Goal: Task Accomplishment & Management: Manage account settings

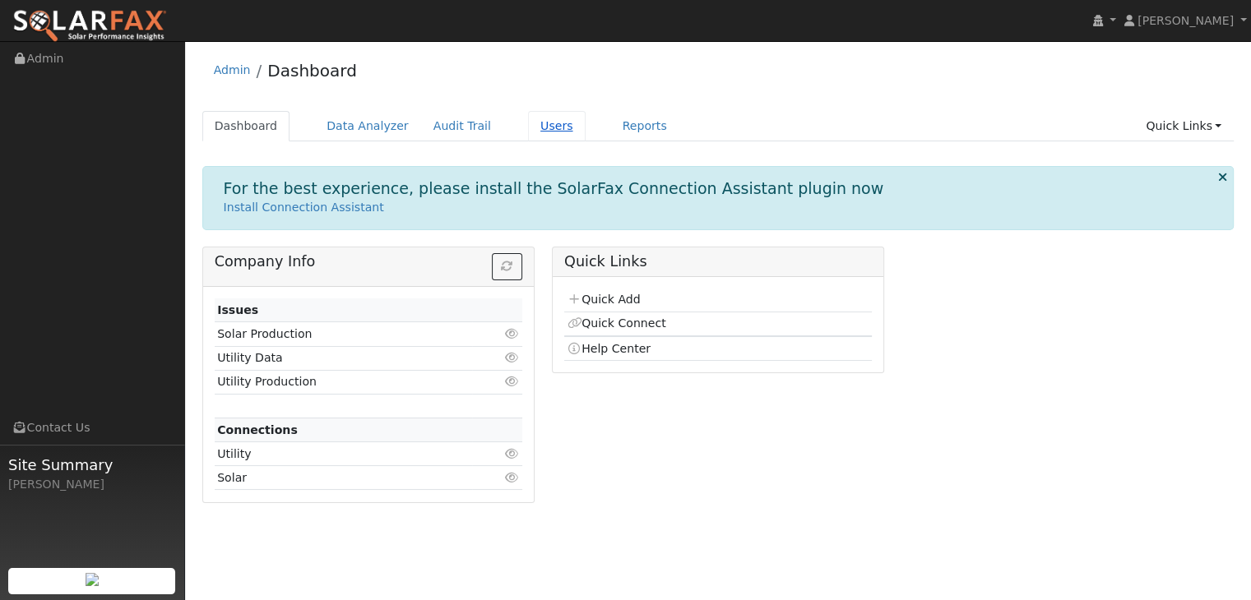
click at [528, 123] on link "Users" at bounding box center [557, 126] width 58 height 30
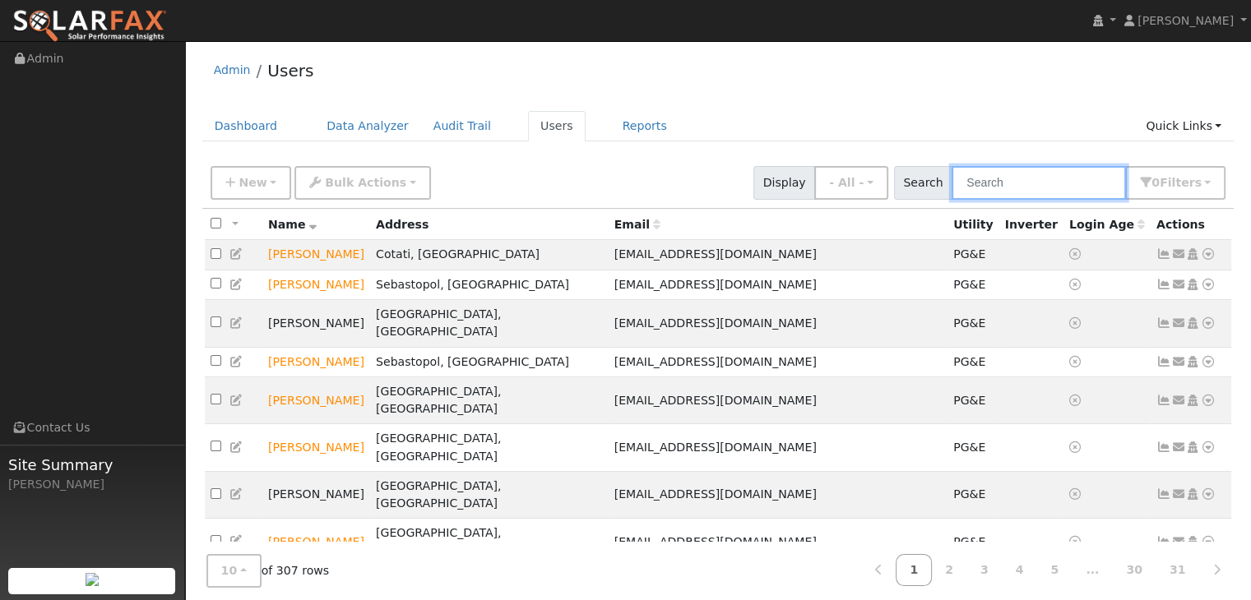
click at [992, 187] on input "text" at bounding box center [1039, 183] width 174 height 34
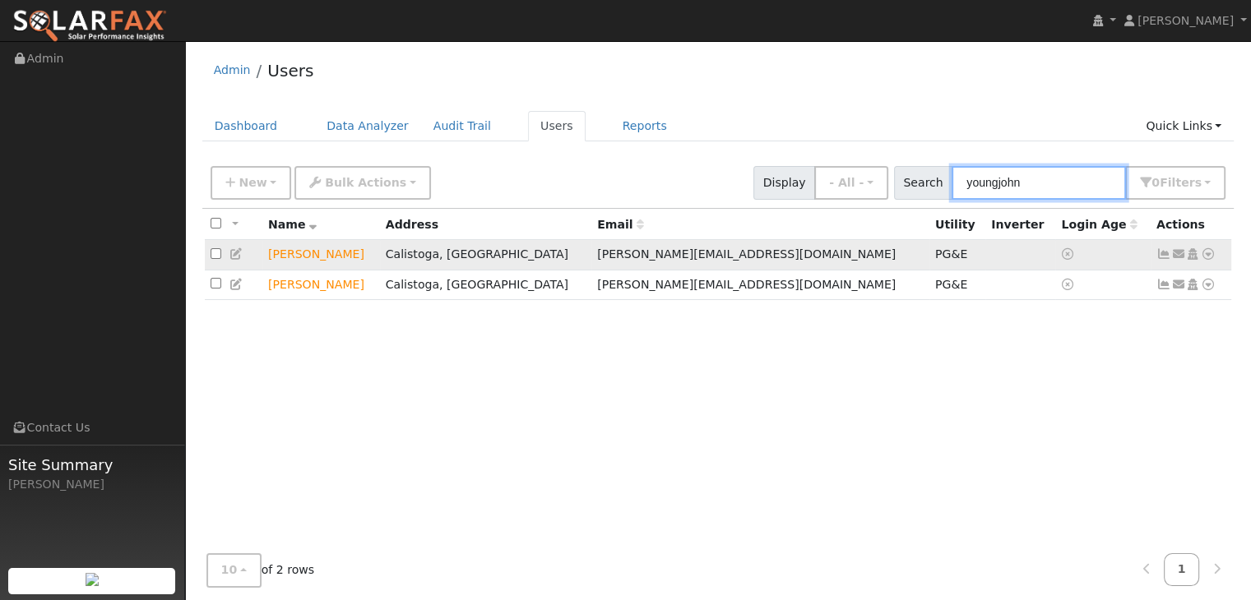
type input "youngjohn"
click at [341, 262] on td "[PERSON_NAME]" at bounding box center [321, 255] width 118 height 30
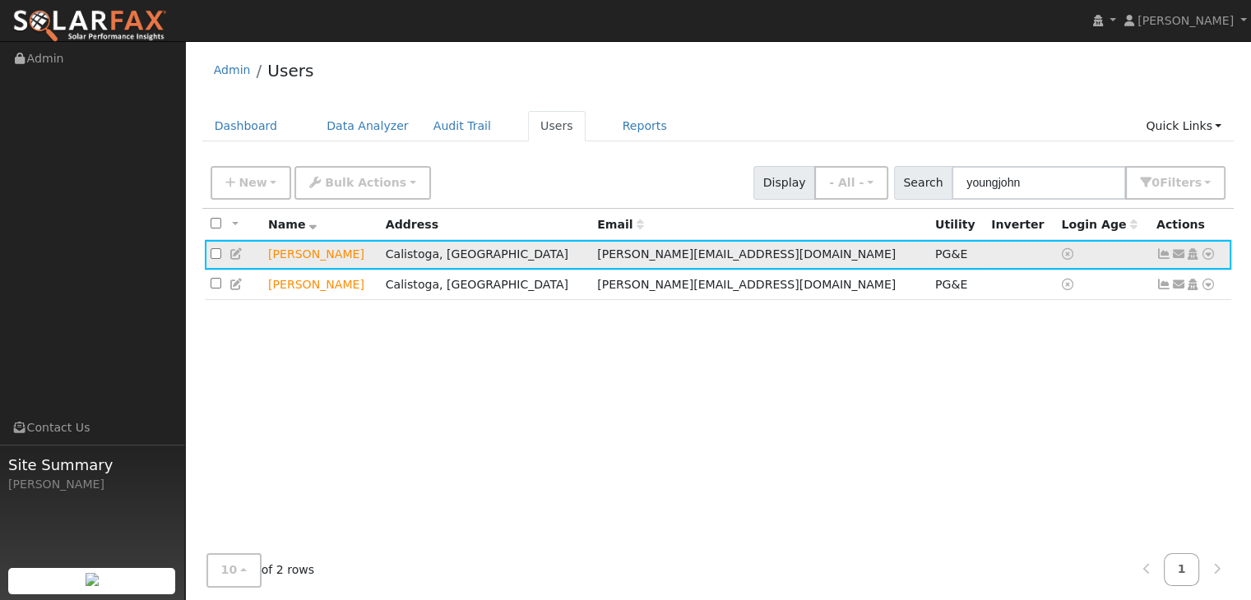
click at [1174, 257] on icon at bounding box center [1178, 254] width 15 height 12
click at [1229, 489] on div "All None All on page None on page Name Address Email Utility Inverter Login Age…" at bounding box center [718, 389] width 1032 height 360
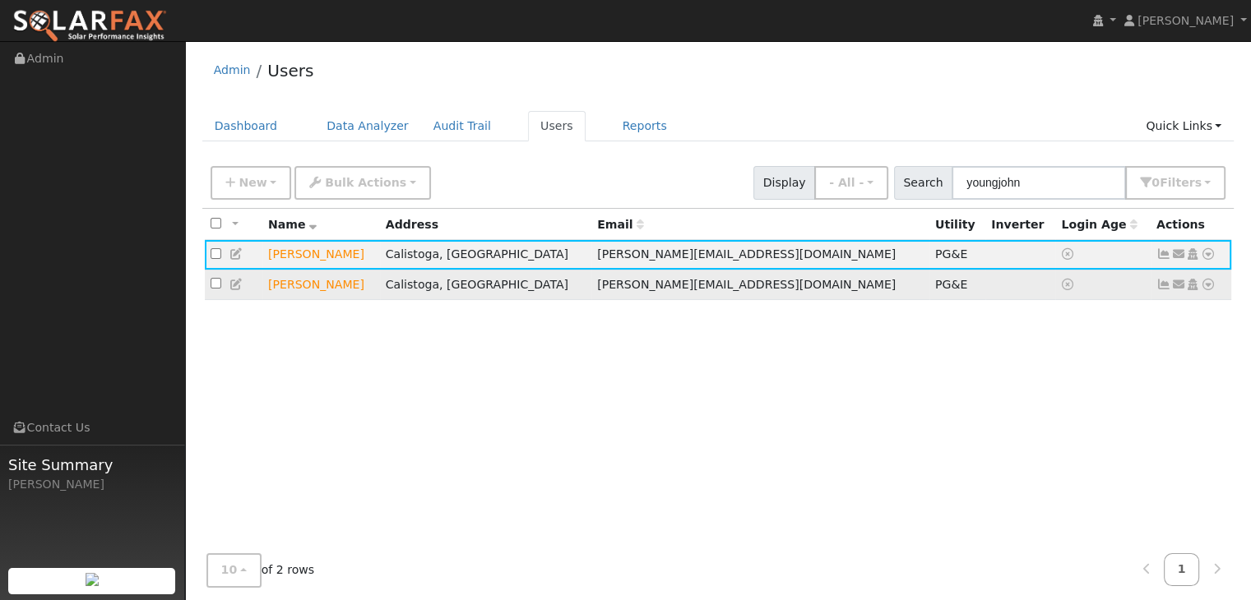
click at [1165, 287] on icon at bounding box center [1163, 285] width 15 height 12
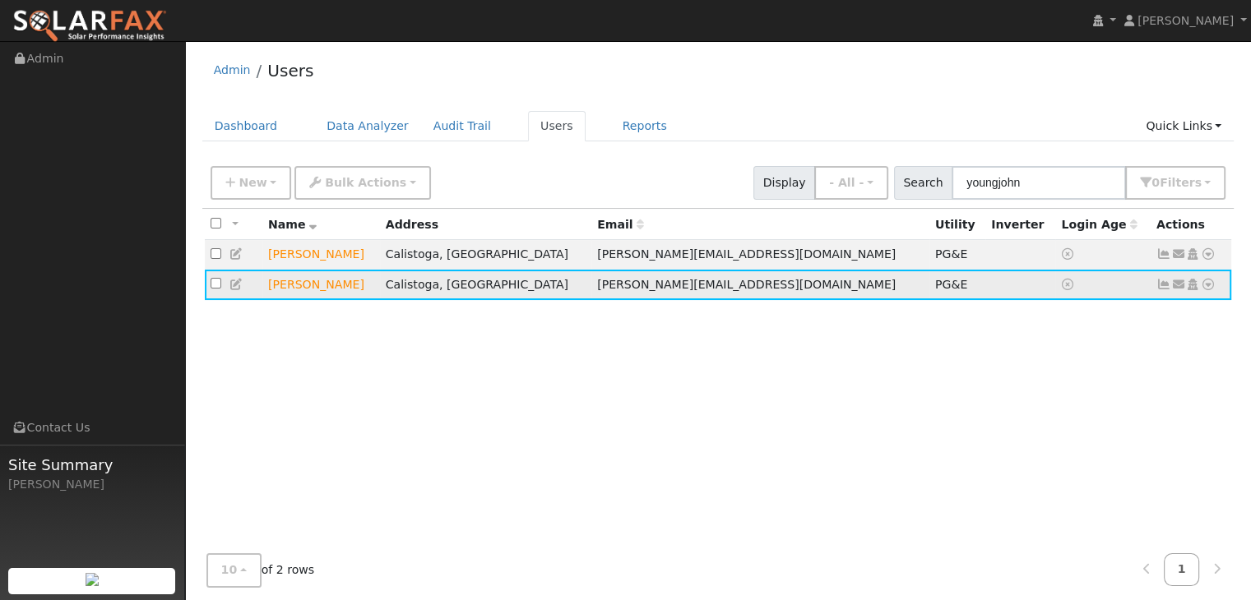
click at [1165, 287] on div "Edit User: New Select an Ac... New Account Nickname Cancel Create Are you sure …" at bounding box center [718, 393] width 1032 height 470
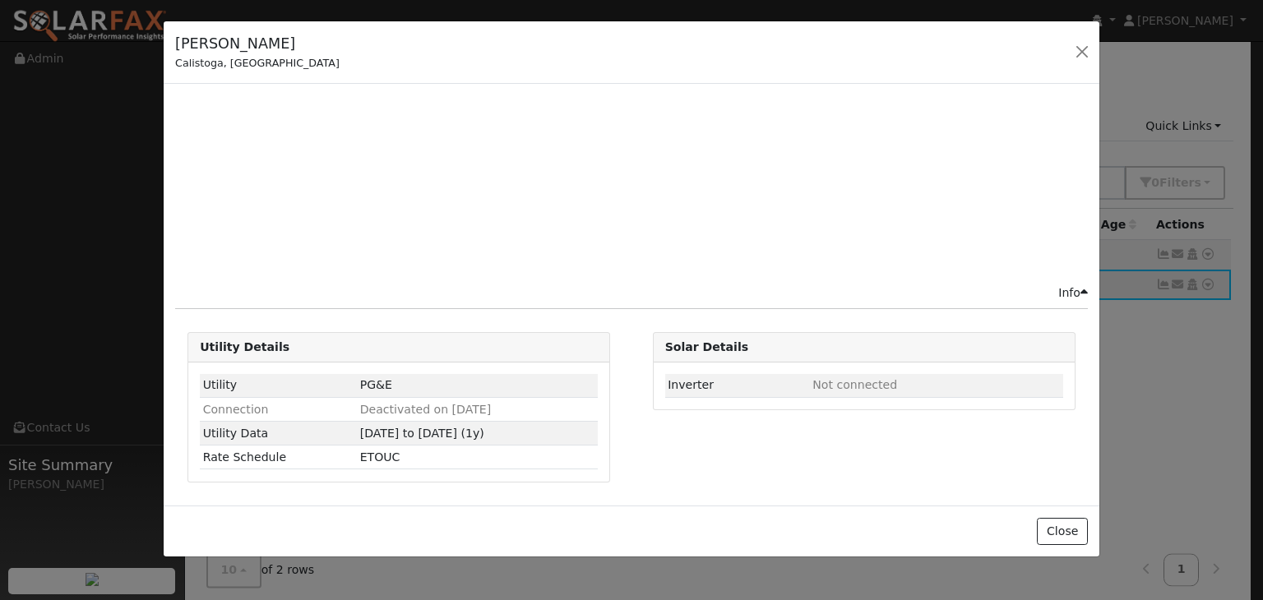
click at [1165, 287] on div "Robert Youngjohns Calistoga, CA - Default Ac... - Default Account - 150 Petrifi…" at bounding box center [631, 300] width 1263 height 600
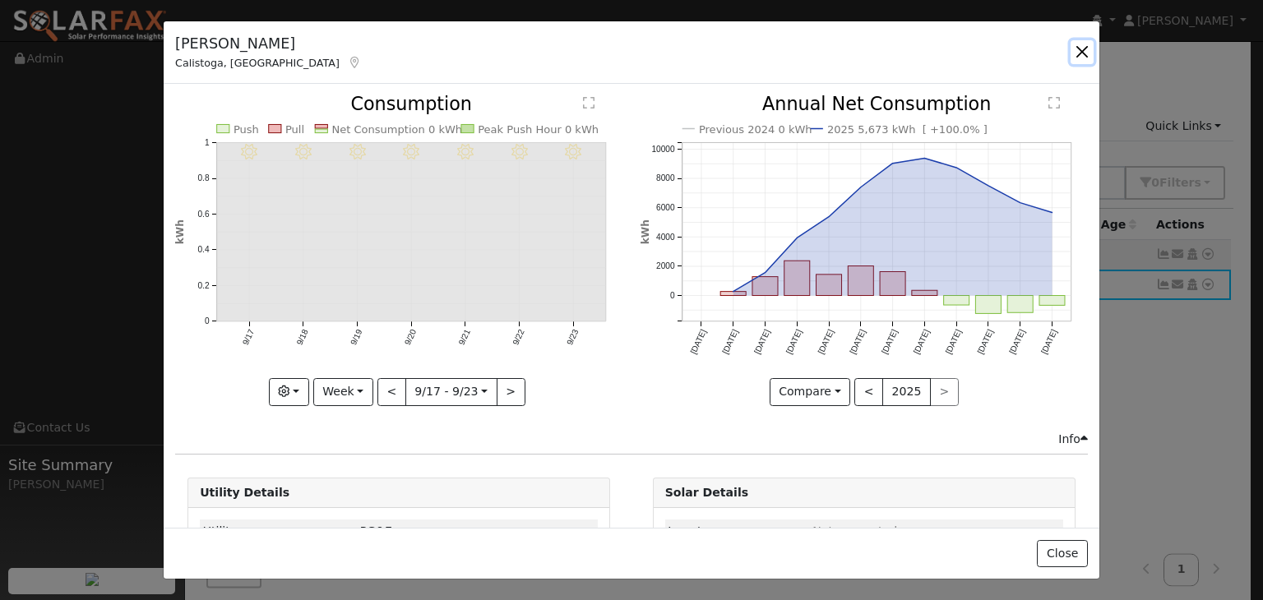
click at [1079, 57] on button "button" at bounding box center [1082, 51] width 23 height 23
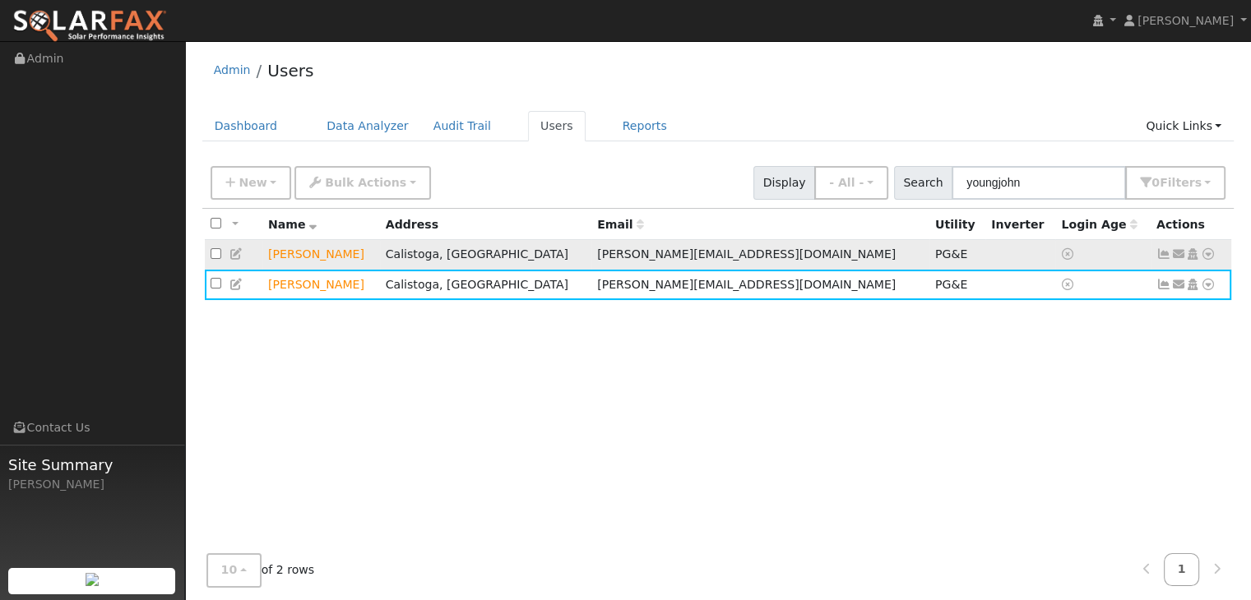
click at [1160, 257] on icon at bounding box center [1163, 254] width 15 height 12
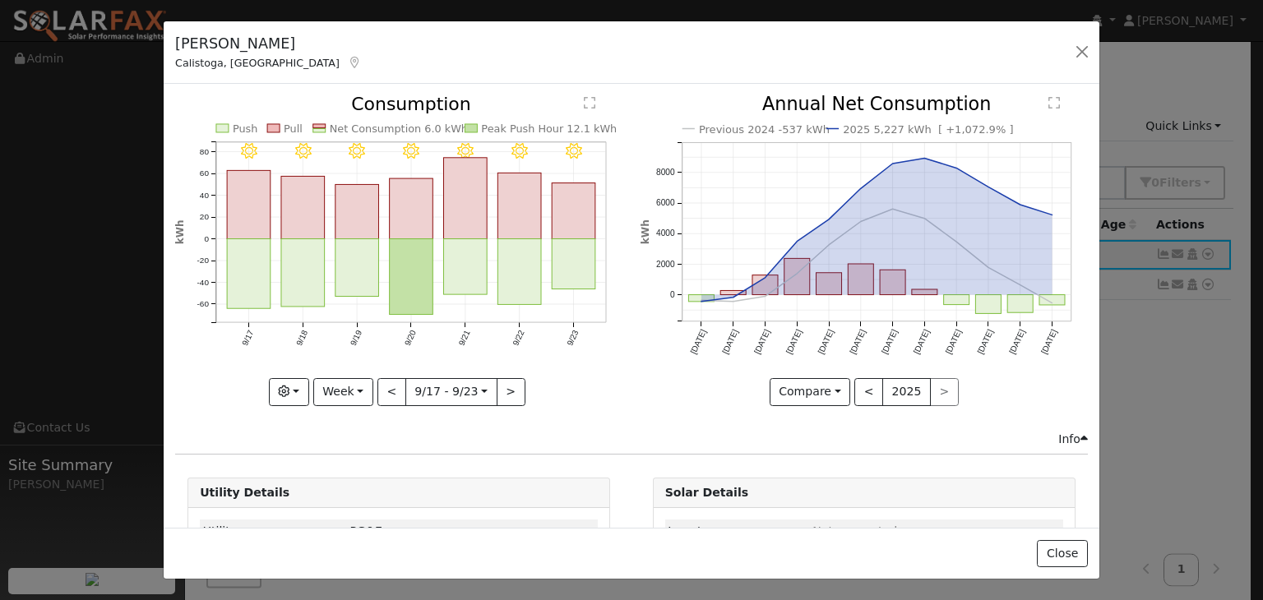
click at [934, 392] on div "< 2025 >" at bounding box center [907, 392] width 104 height 28
click at [1083, 57] on button "button" at bounding box center [1082, 51] width 23 height 23
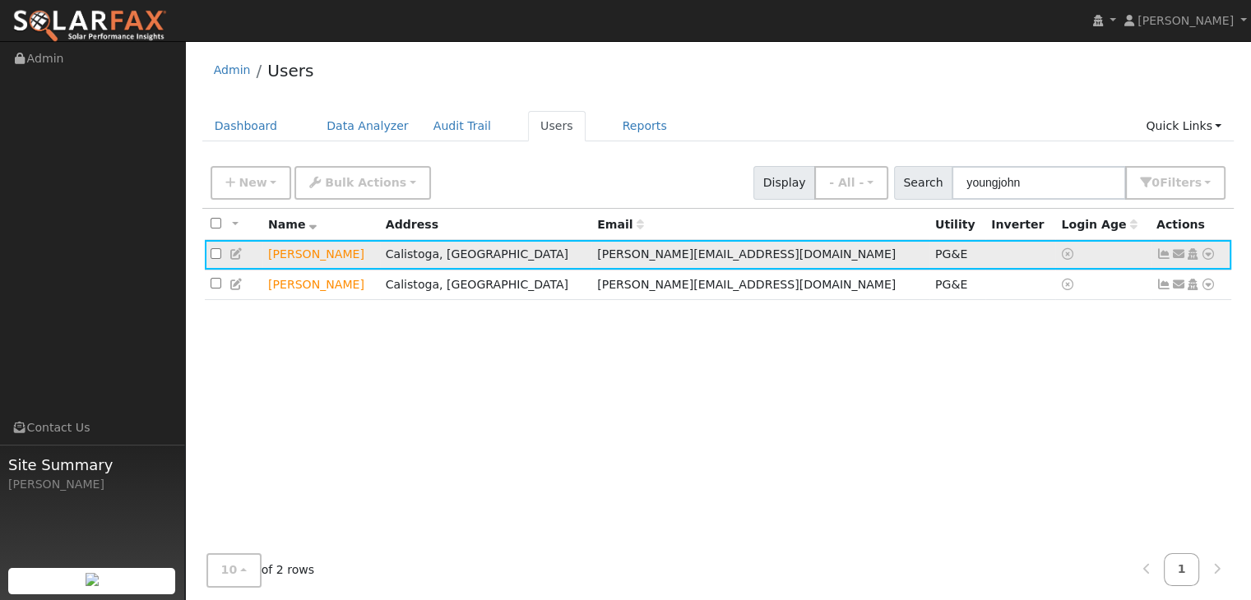
click at [1208, 257] on icon at bounding box center [1208, 254] width 15 height 12
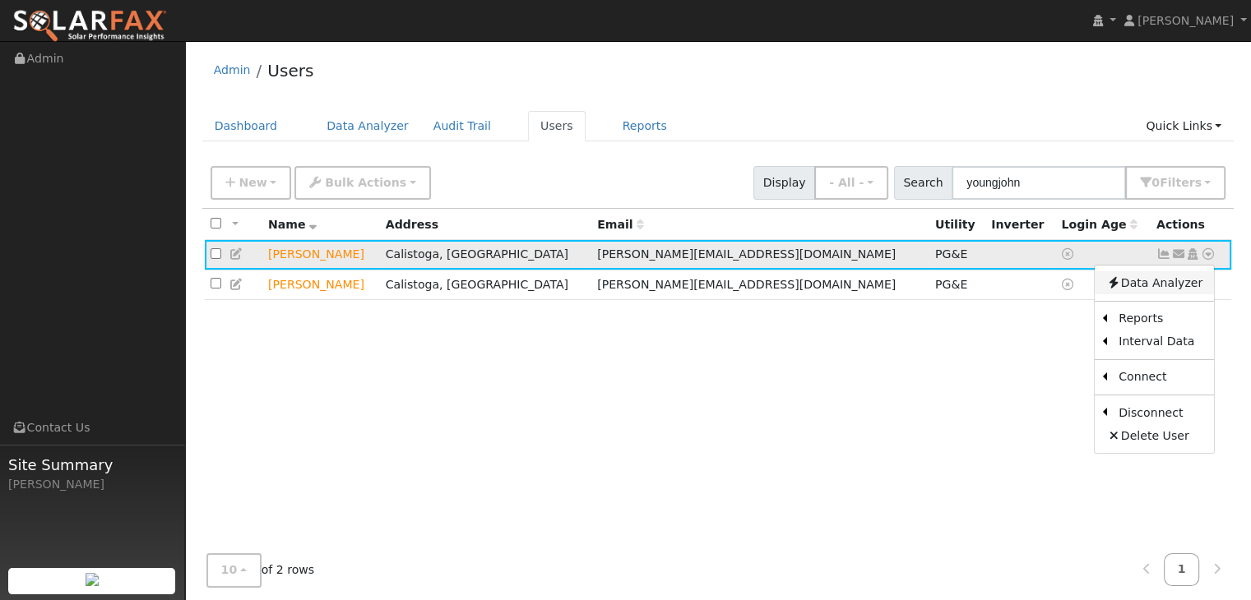
click at [1168, 280] on link "Data Analyzer" at bounding box center [1154, 282] width 119 height 23
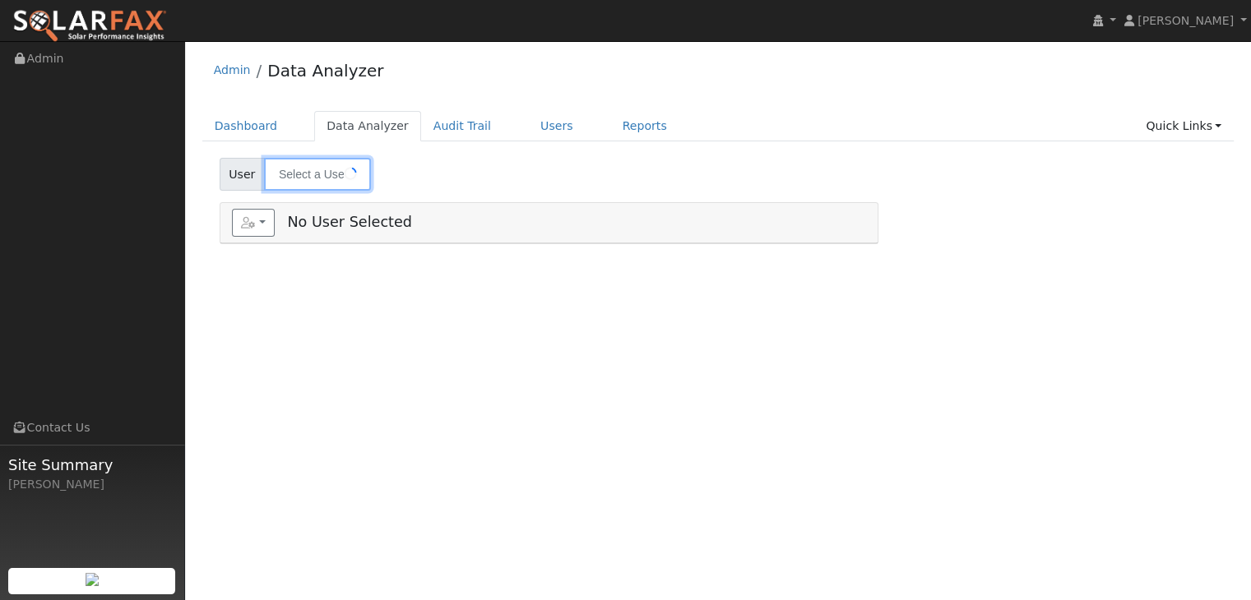
type input "[PERSON_NAME]"
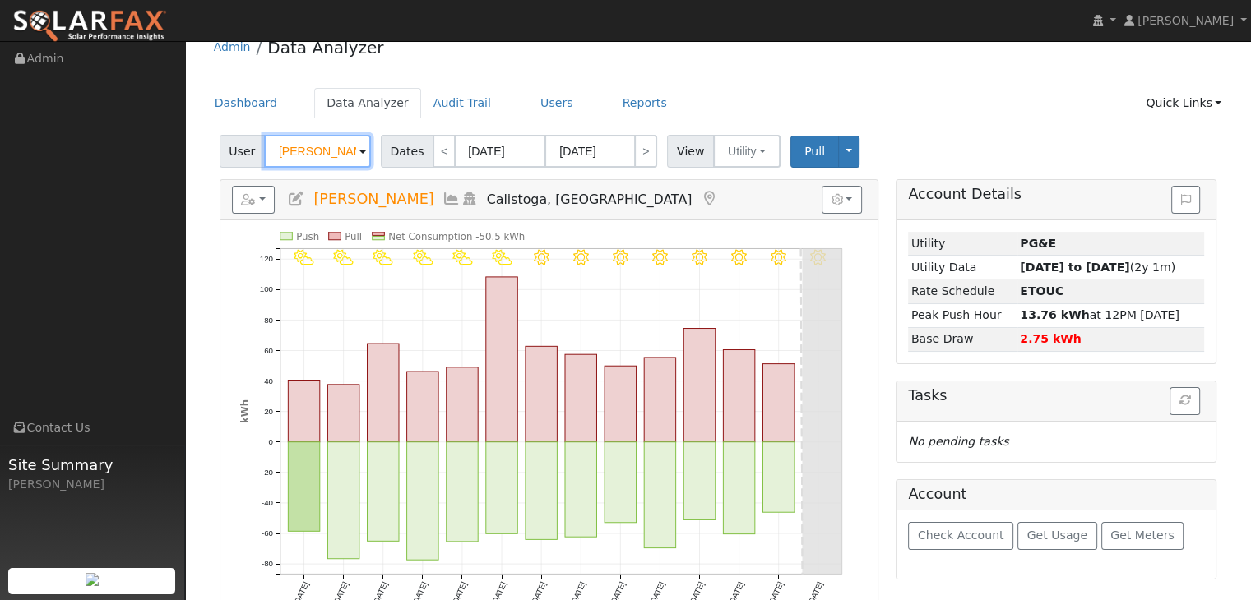
scroll to position [21, 0]
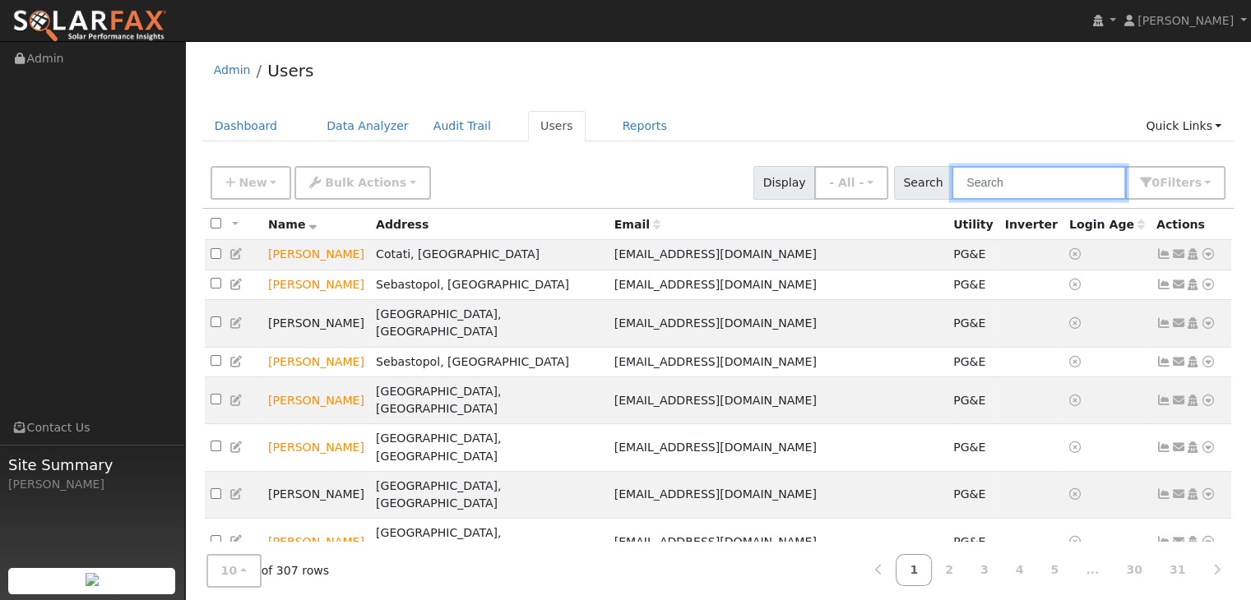
click at [1008, 188] on input "text" at bounding box center [1039, 183] width 174 height 34
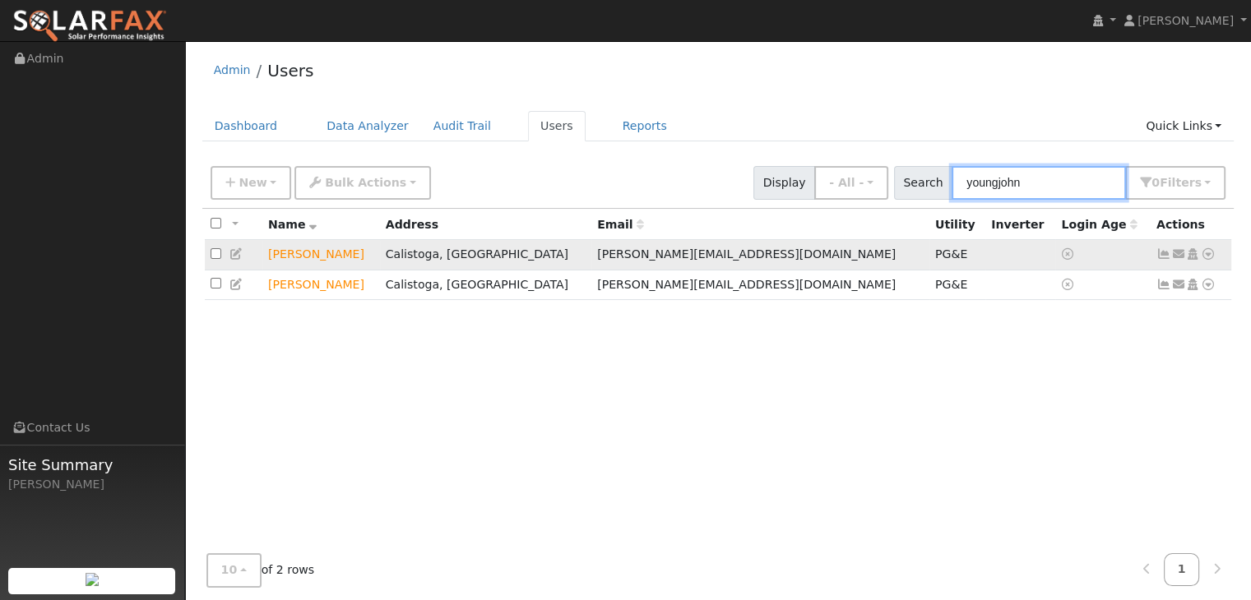
type input "youngjohn"
click at [1212, 254] on icon at bounding box center [1208, 254] width 15 height 12
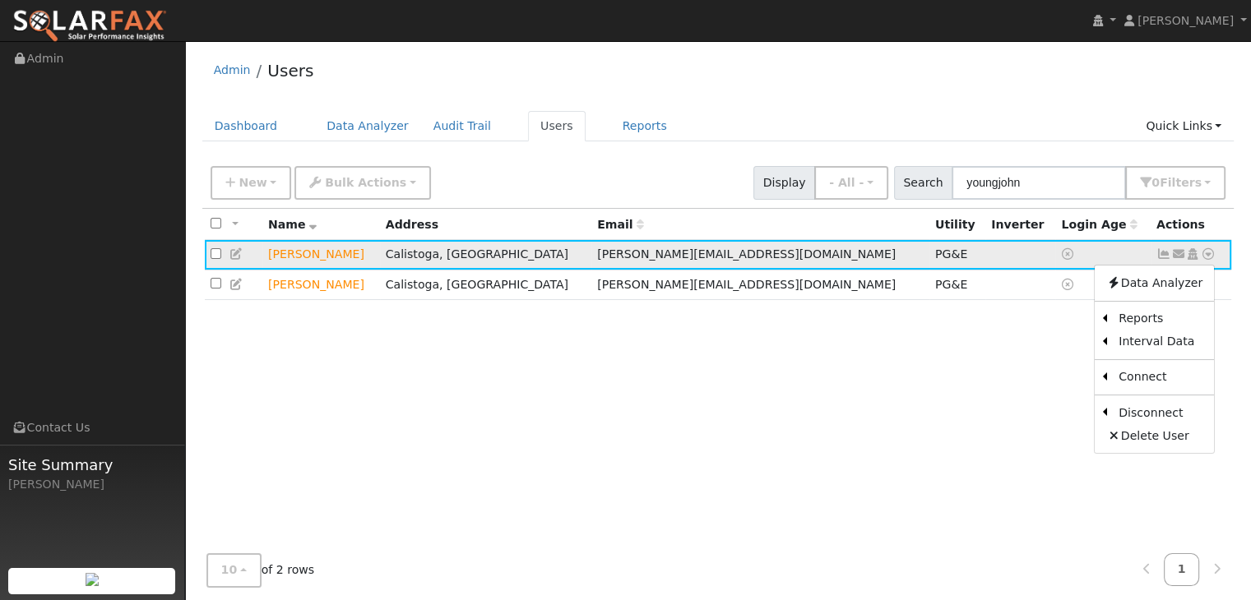
click at [1212, 254] on icon at bounding box center [1208, 254] width 15 height 12
click at [1056, 330] on link "Scenario" at bounding box center [1033, 320] width 123 height 23
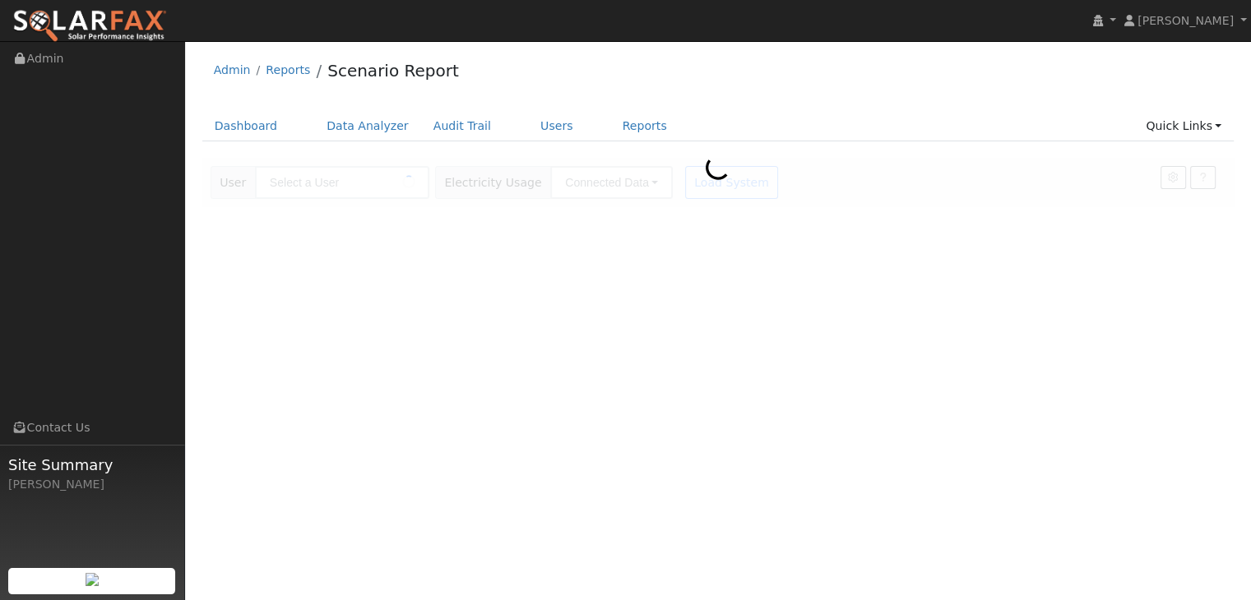
type input "[PERSON_NAME]"
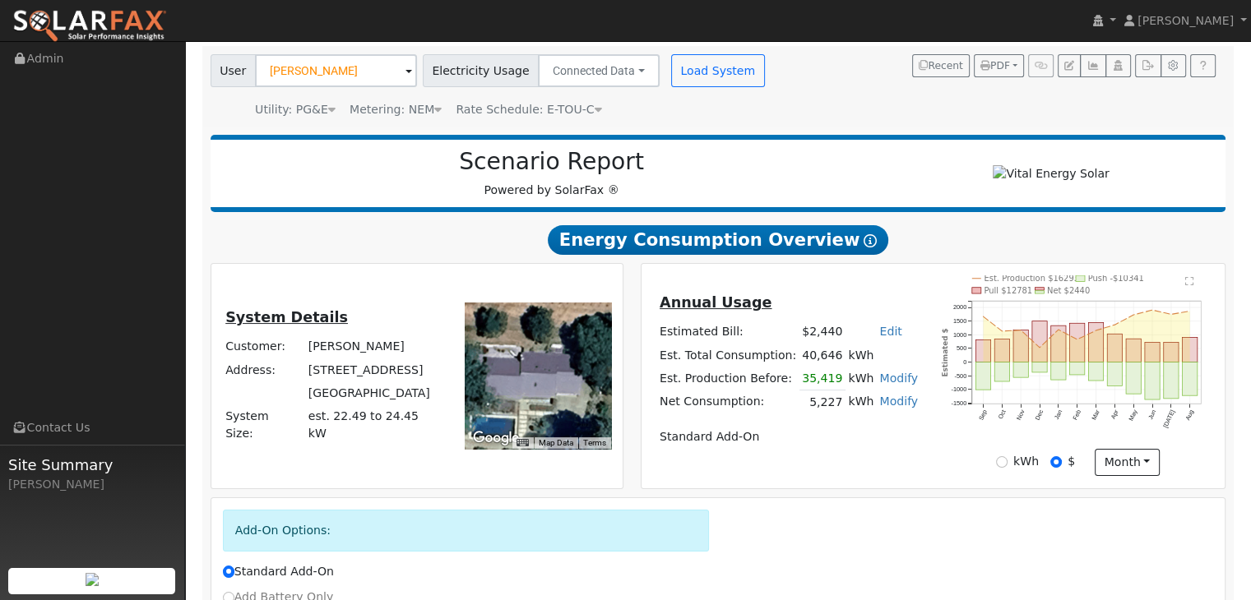
scroll to position [105, 0]
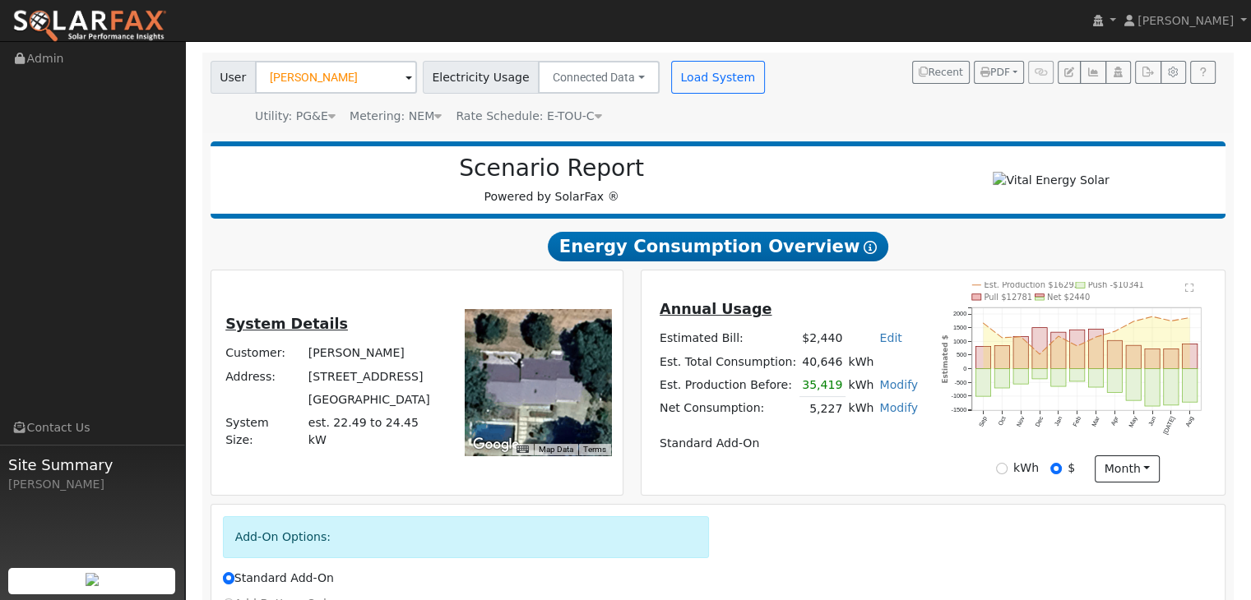
click at [864, 254] on icon at bounding box center [870, 247] width 13 height 13
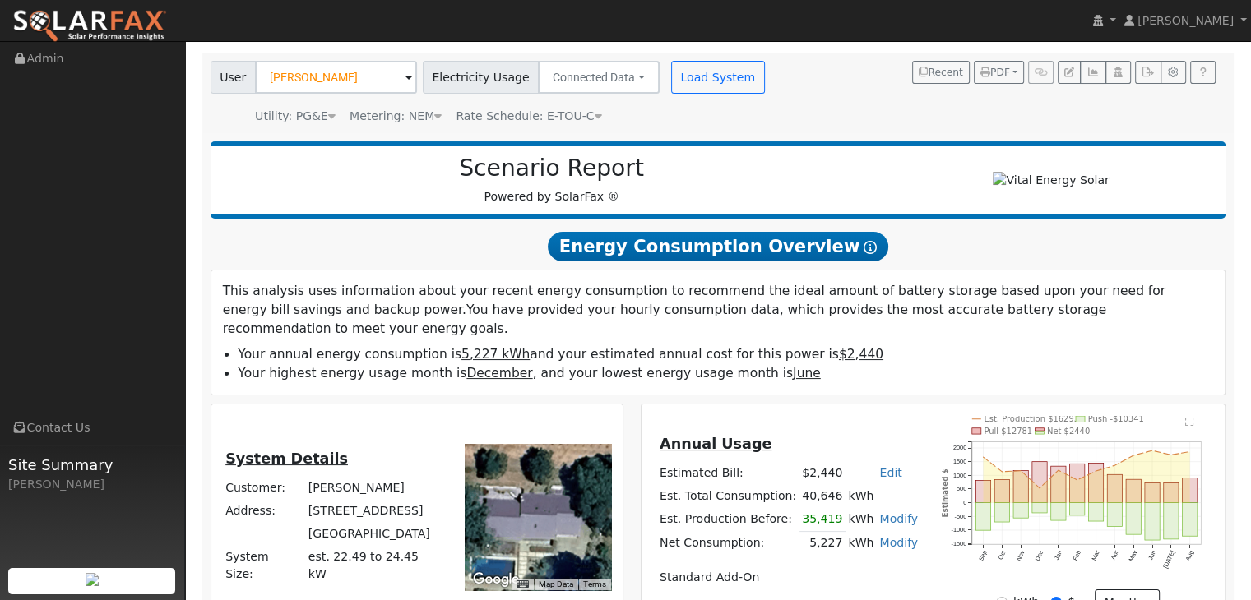
click at [855, 188] on div "Scenario Report Powered by SolarFax ®" at bounding box center [552, 180] width 666 height 51
click at [684, 68] on button "Load System" at bounding box center [718, 77] width 94 height 33
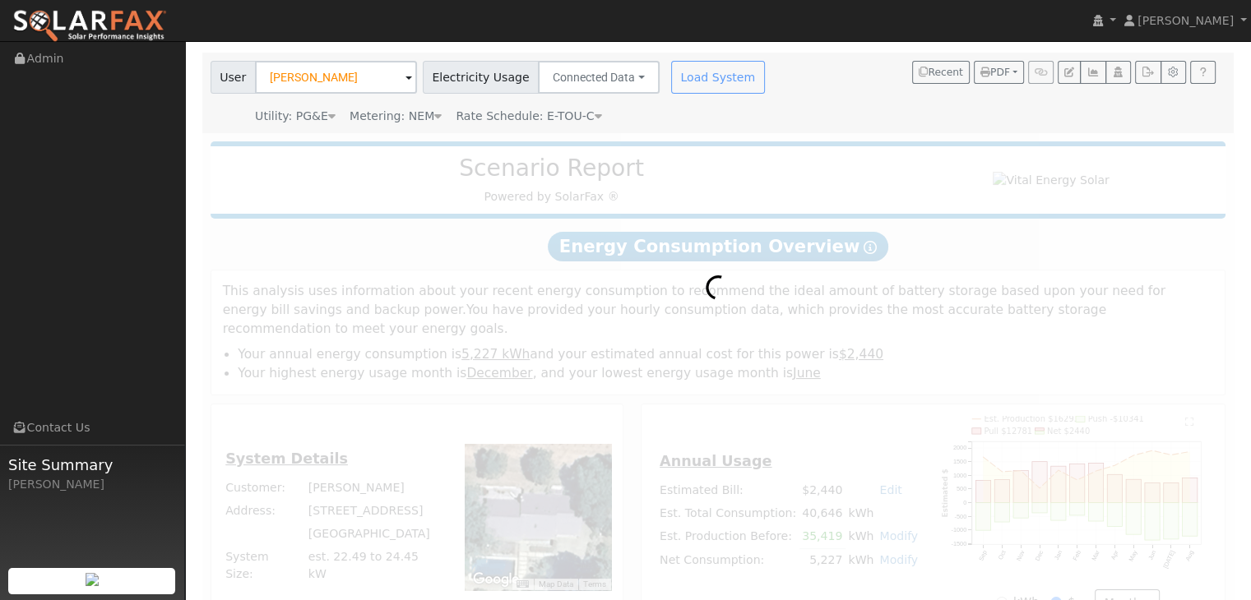
radio input "true"
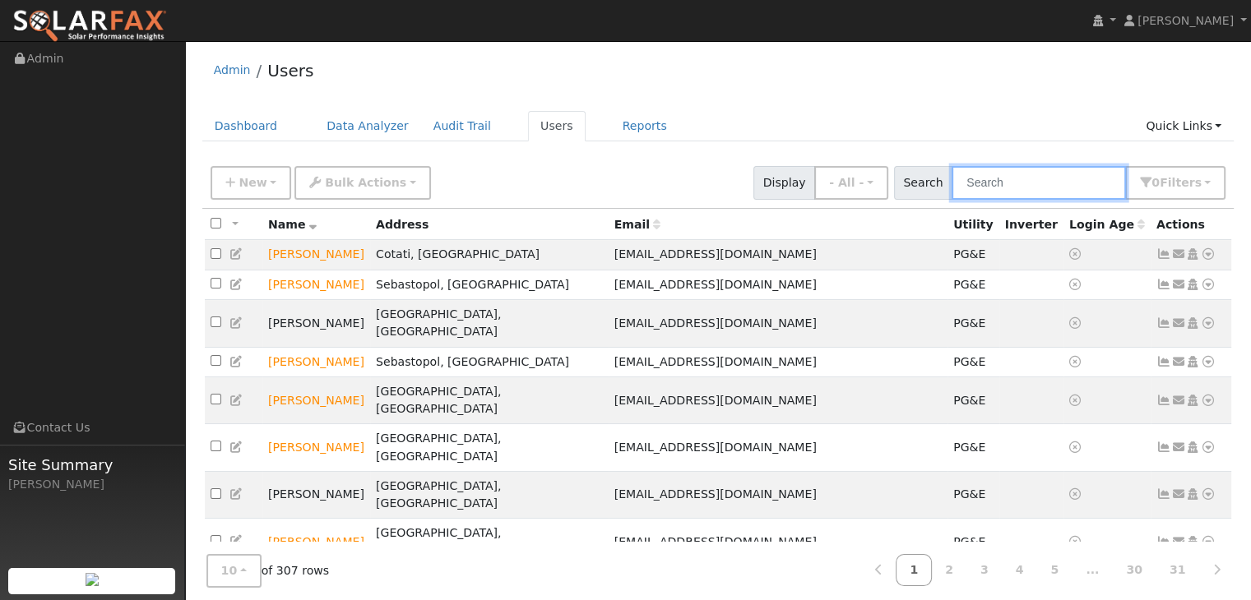
click at [1016, 185] on input "text" at bounding box center [1039, 183] width 174 height 34
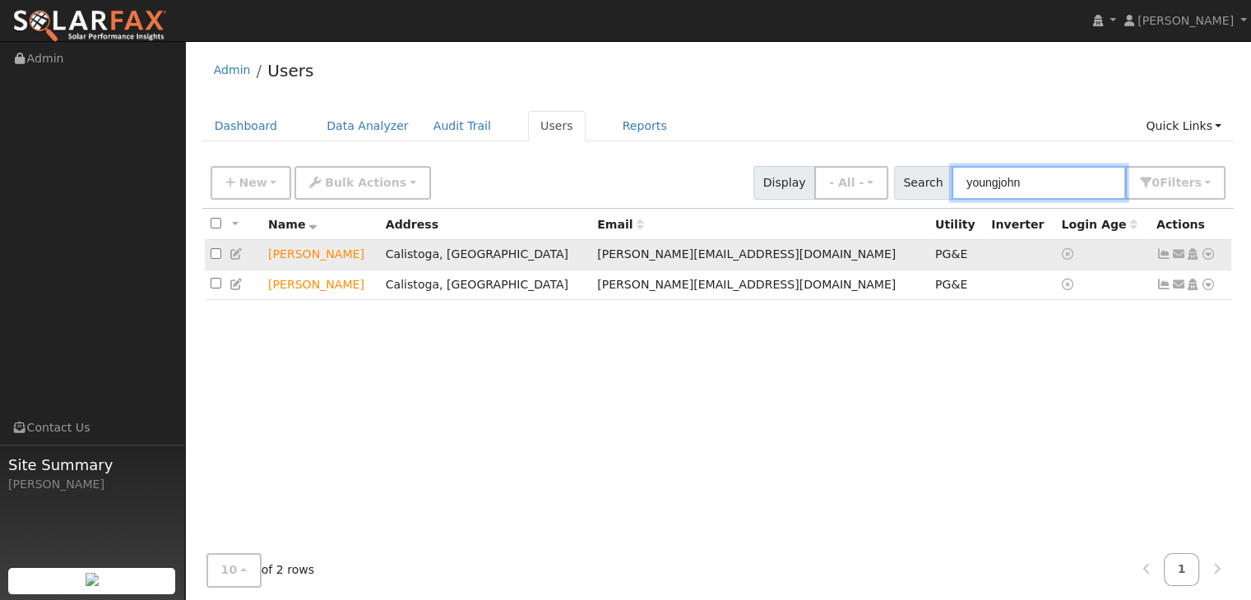
type input "youngjohn"
click at [1208, 256] on icon at bounding box center [1208, 254] width 15 height 12
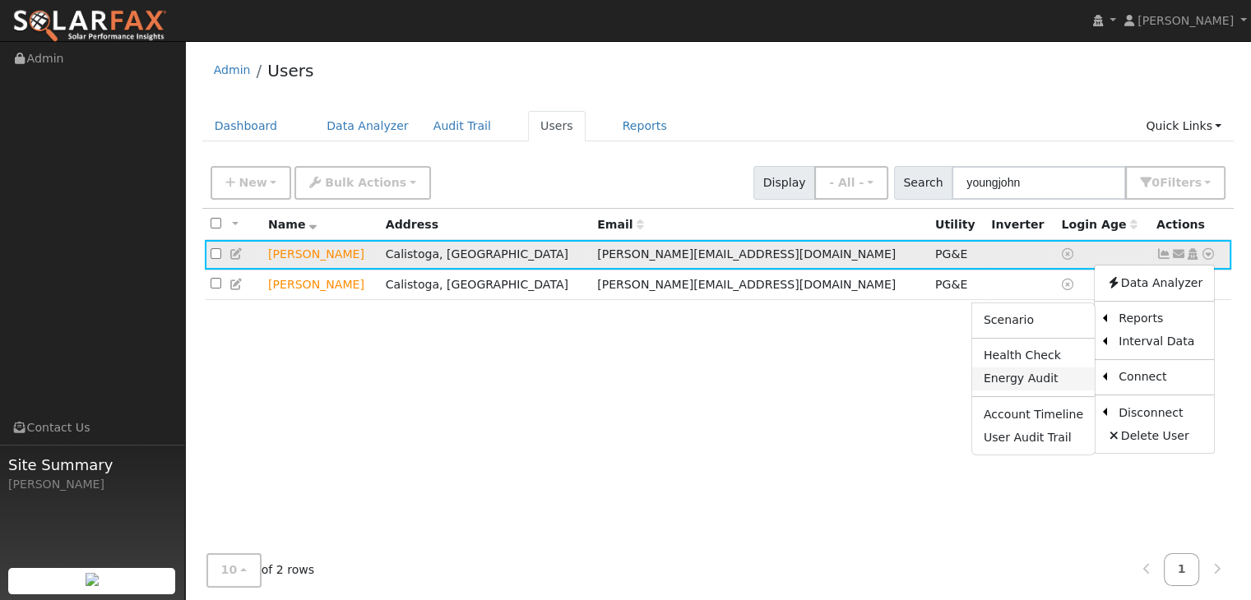
click at [1038, 373] on link "Energy Audit" at bounding box center [1033, 379] width 123 height 23
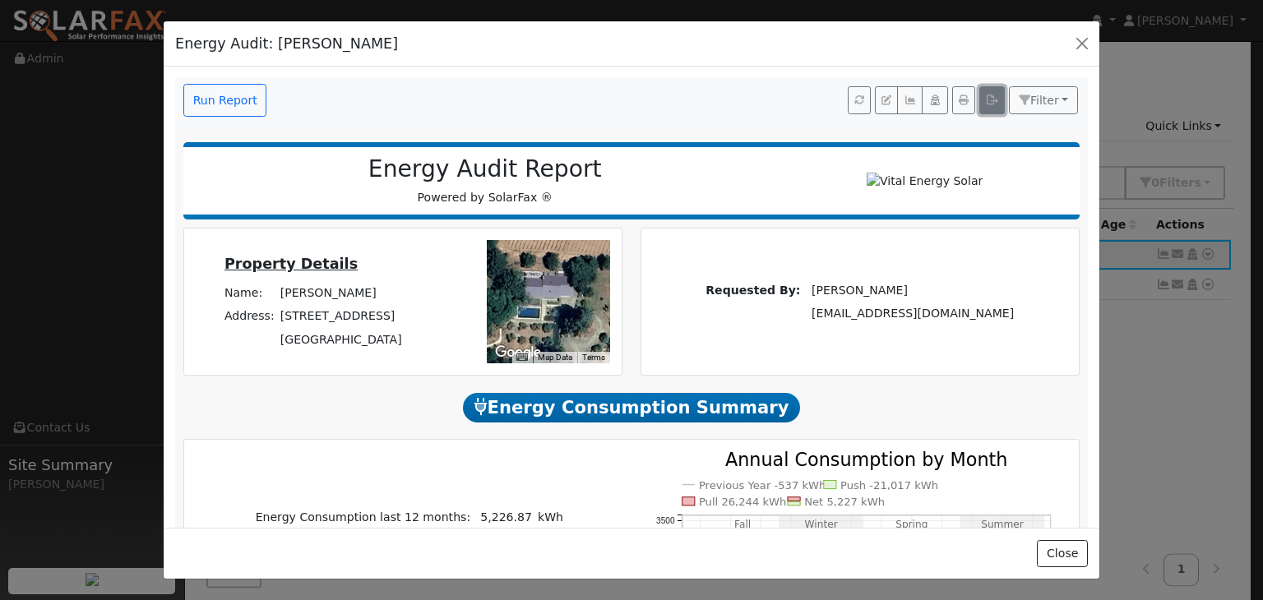
click at [986, 104] on icon "button" at bounding box center [992, 100] width 12 height 10
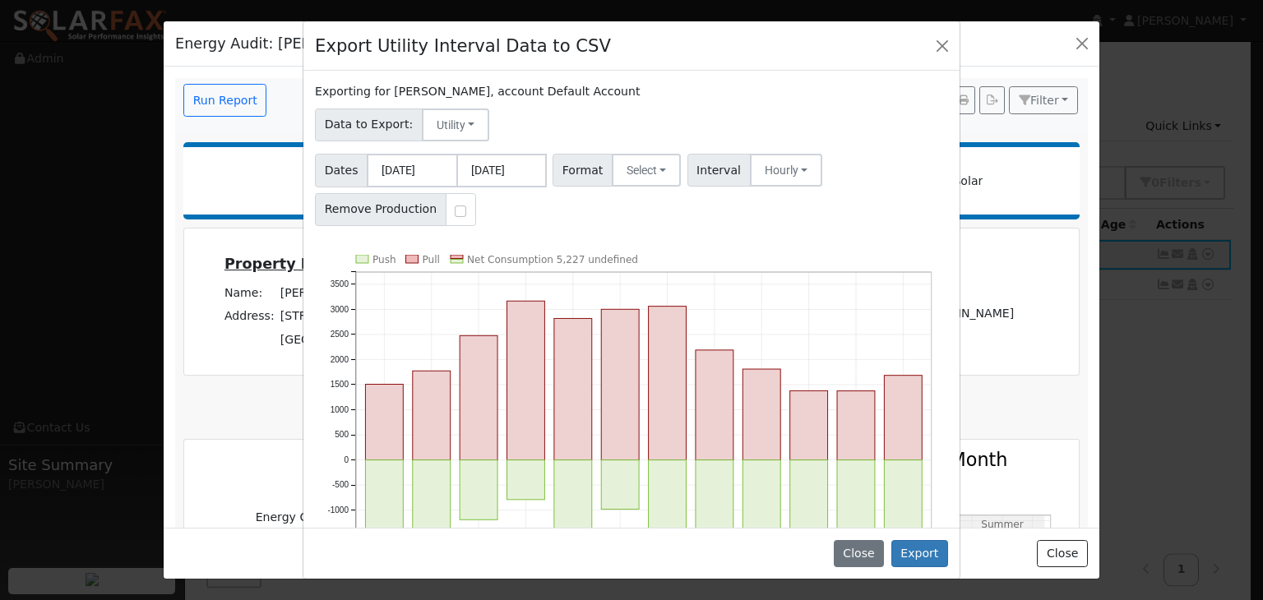
scroll to position [127, 0]
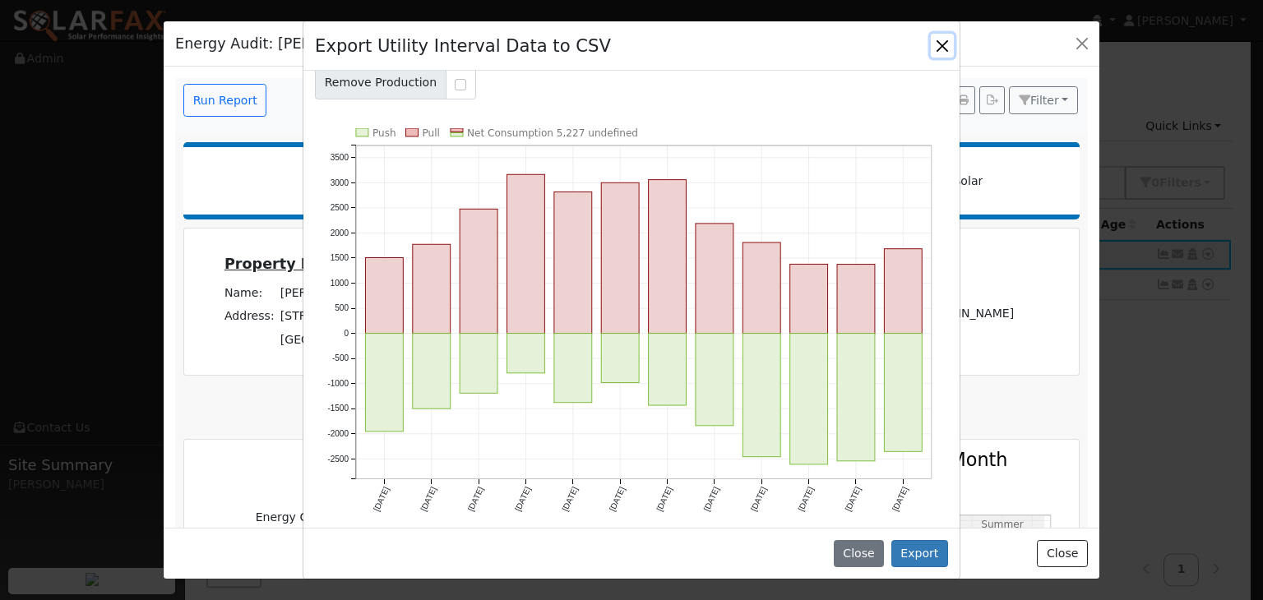
click at [944, 50] on button "Close" at bounding box center [942, 45] width 23 height 23
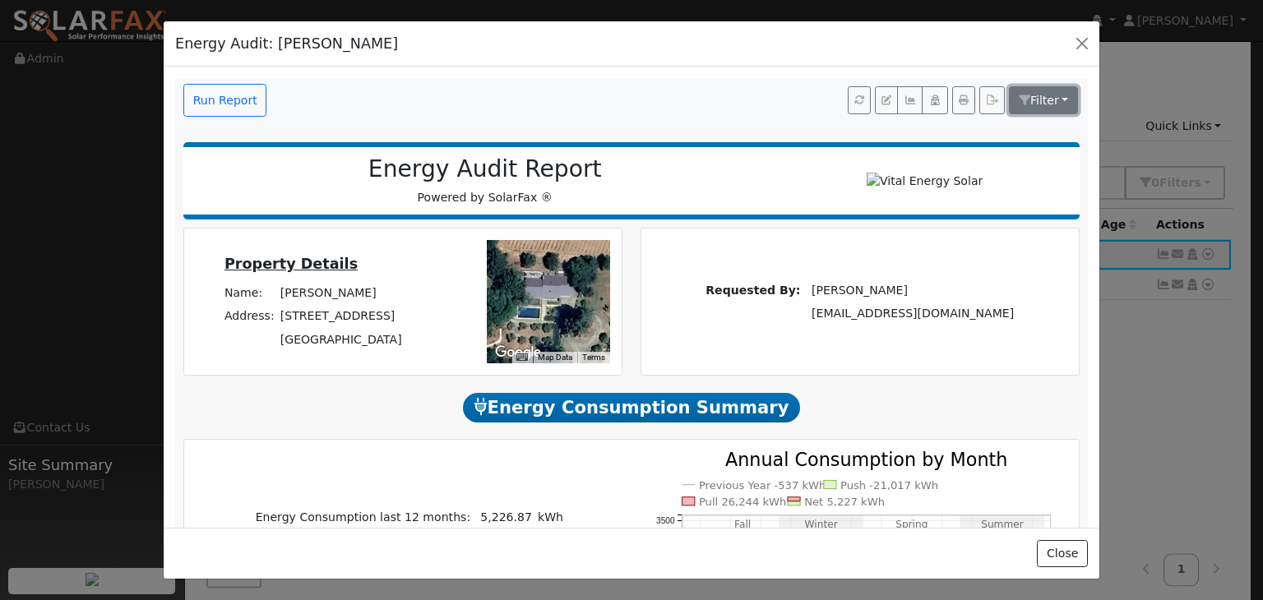
click at [1043, 97] on span "Filter" at bounding box center [1045, 100] width 29 height 13
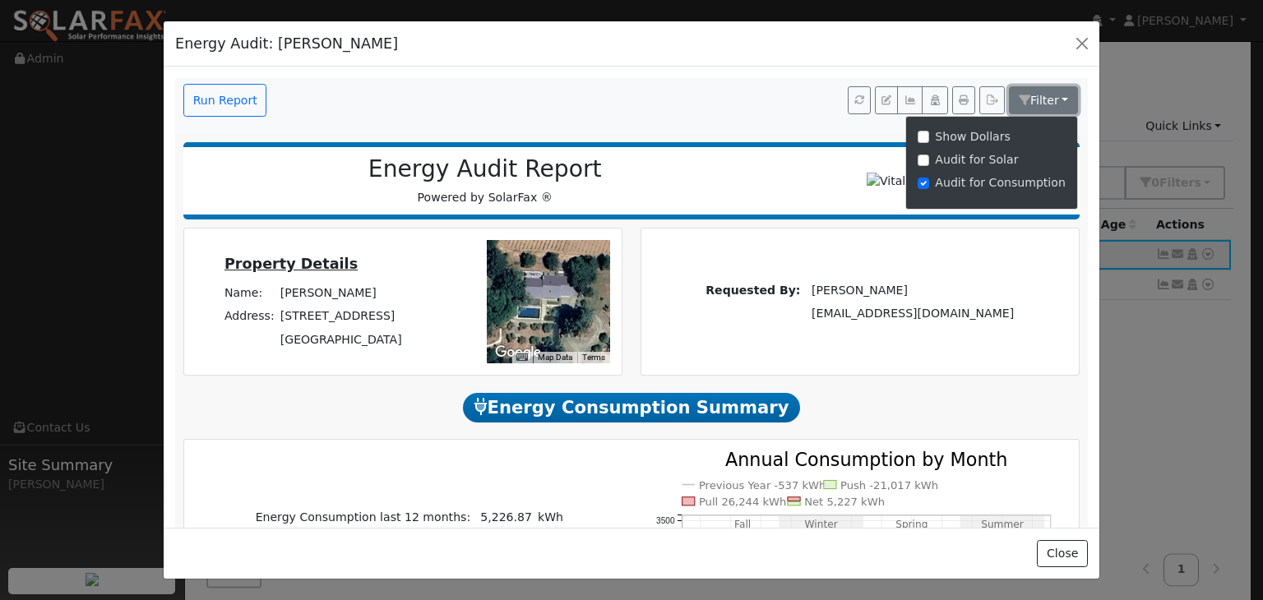
click at [1043, 97] on span "Filter" at bounding box center [1045, 100] width 29 height 13
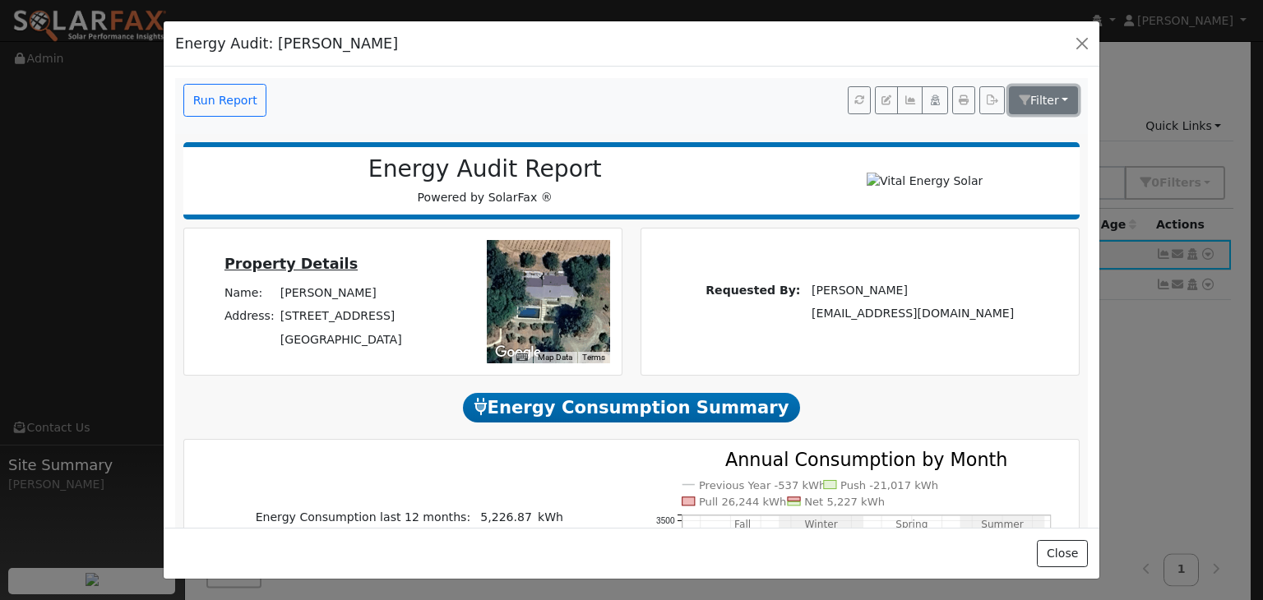
click at [1036, 94] on span "Filter" at bounding box center [1045, 100] width 29 height 13
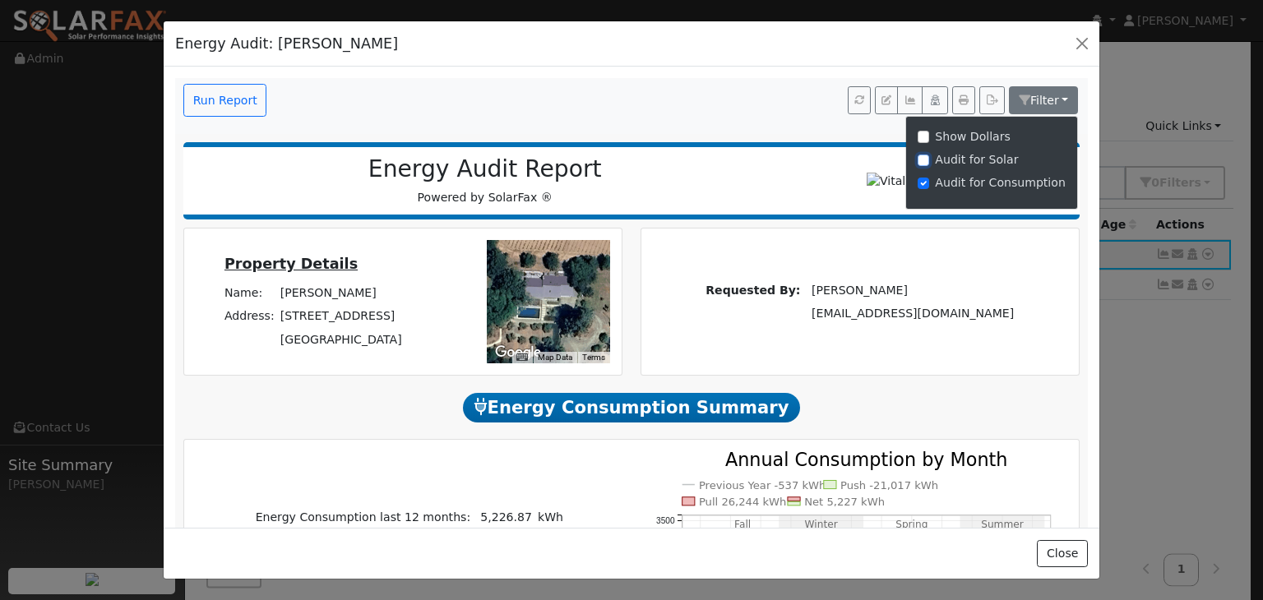
click at [923, 159] on input "Audit for Solar" at bounding box center [924, 161] width 12 height 12
click at [923, 160] on input "Audit for Solar" at bounding box center [924, 161] width 12 height 12
click at [922, 185] on input "Audit for Consumption" at bounding box center [924, 184] width 12 height 12
click at [920, 183] on input "Audit for Consumption" at bounding box center [924, 184] width 12 height 12
click at [920, 157] on input "Audit for Solar" at bounding box center [924, 161] width 12 height 12
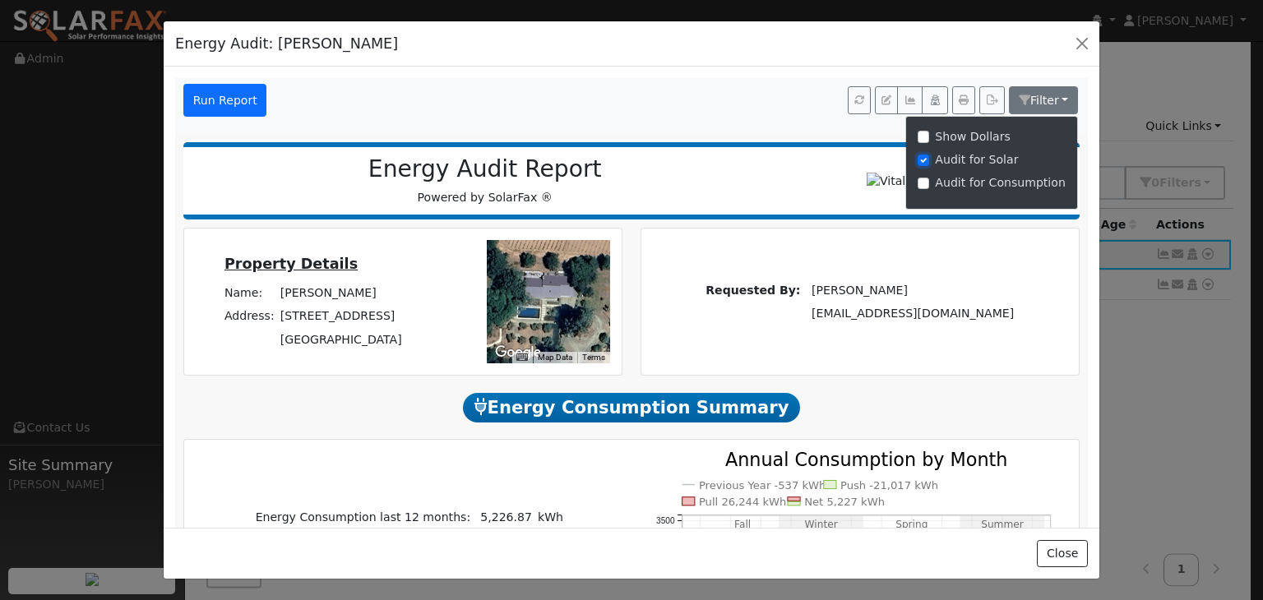
click at [920, 157] on input "Audit for Solar" at bounding box center [924, 161] width 12 height 12
click at [667, 132] on nav "Run Report Filter Show Dollars Audit for Solar Audit for Consumption" at bounding box center [631, 106] width 913 height 56
click at [214, 95] on button "Run Report" at bounding box center [224, 100] width 83 height 33
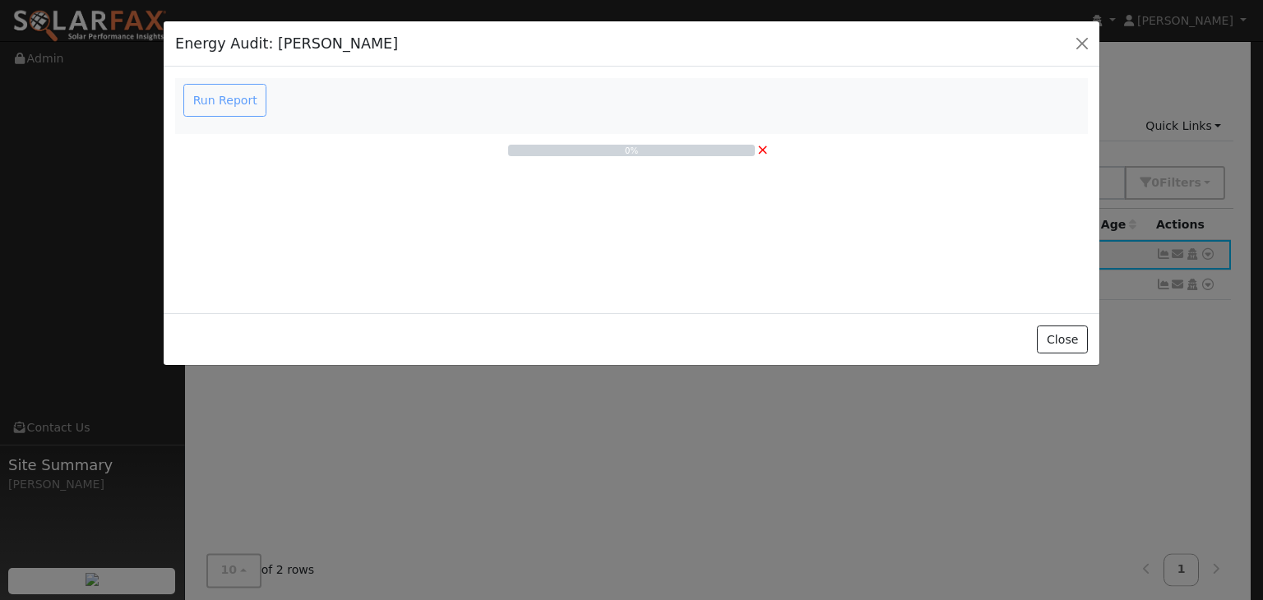
click at [720, 239] on div "Run Report 0% ×" at bounding box center [632, 190] width 936 height 247
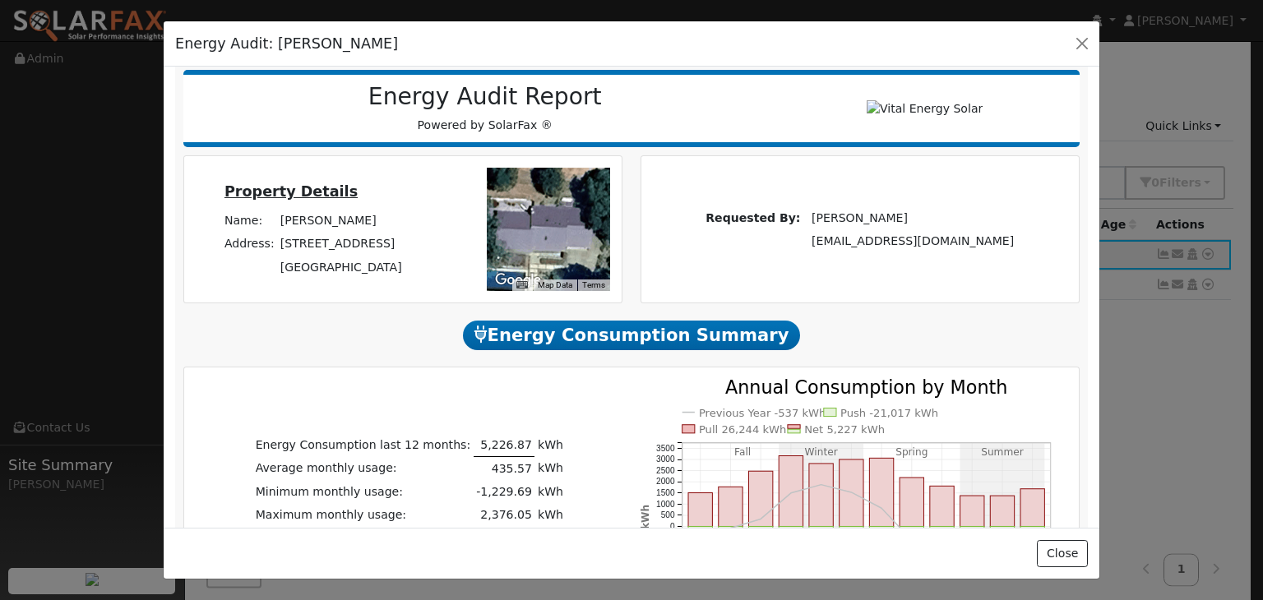
scroll to position [0, 0]
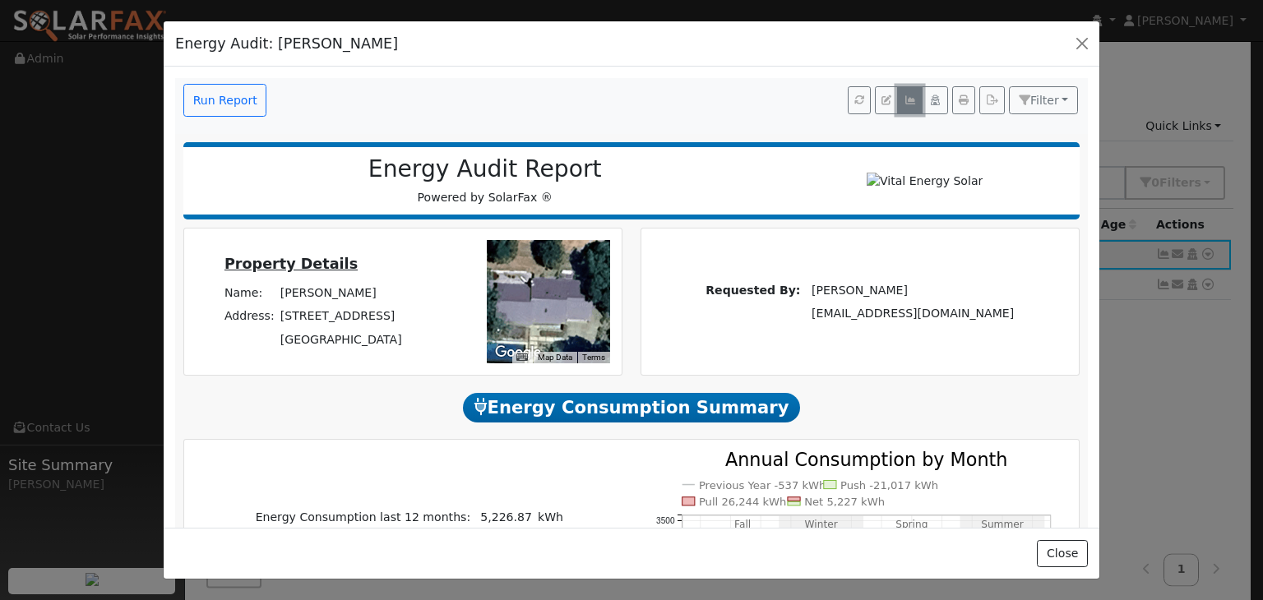
click at [904, 98] on icon "button" at bounding box center [910, 100] width 12 height 10
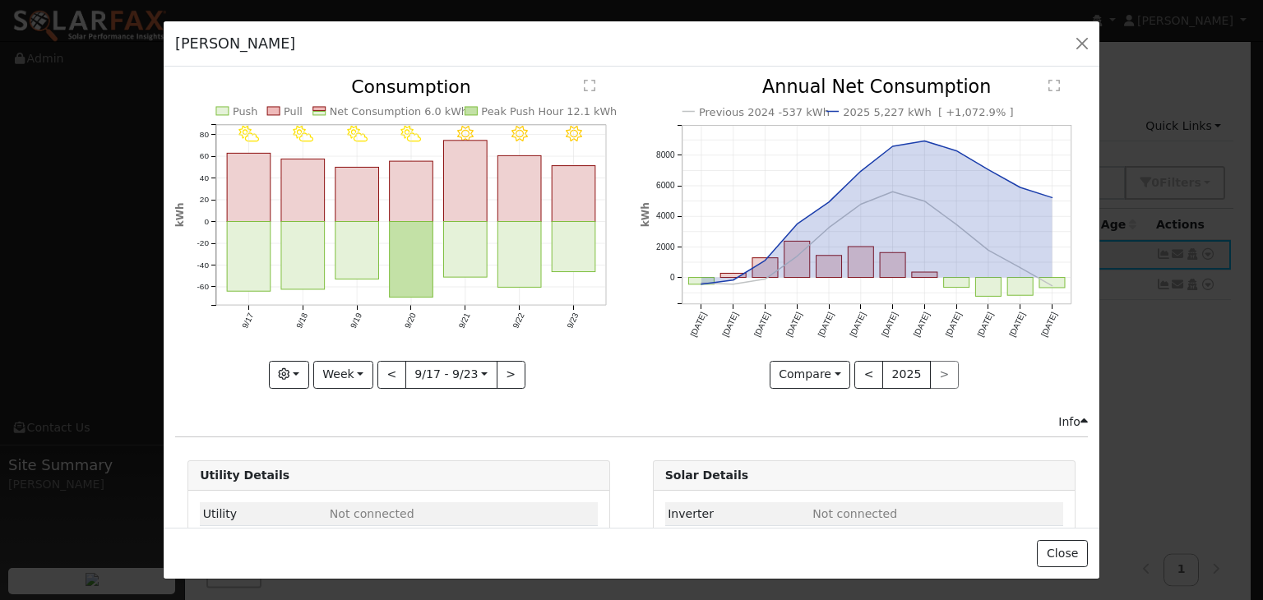
click at [1066, 30] on div "Robert Youngjohns - Default Ac..." at bounding box center [632, 44] width 936 height 46
click at [1088, 39] on button "button" at bounding box center [1082, 43] width 23 height 23
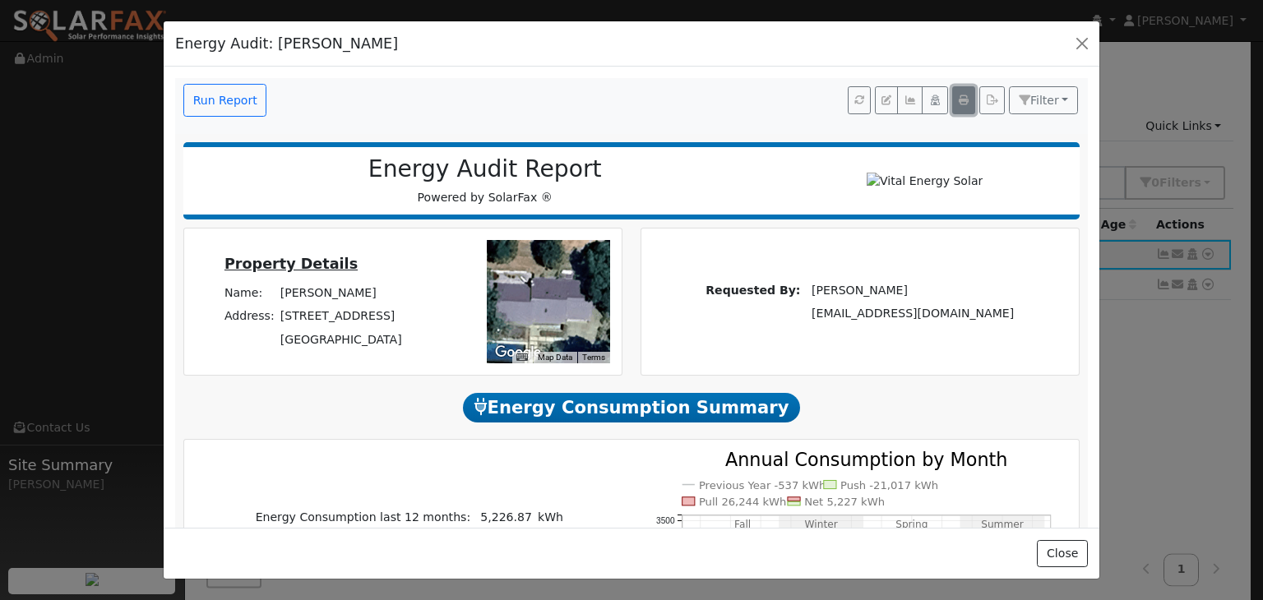
click at [959, 100] on icon "button" at bounding box center [964, 100] width 10 height 10
click at [929, 105] on icon "button" at bounding box center [935, 100] width 12 height 10
click at [905, 106] on button "button" at bounding box center [909, 100] width 25 height 28
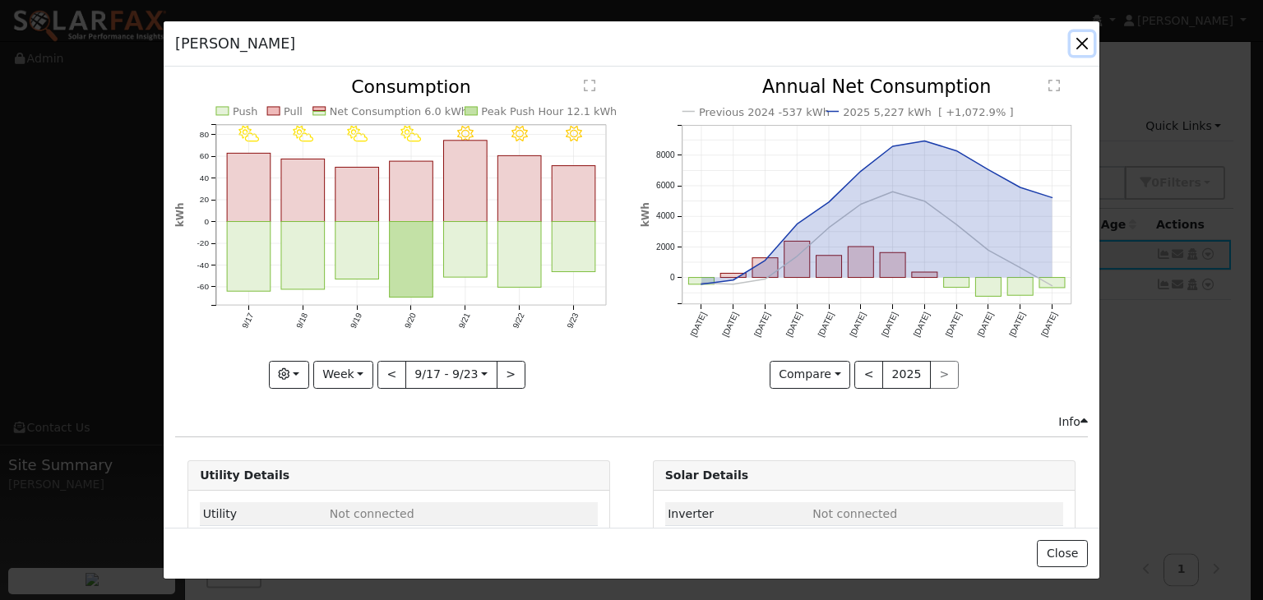
click at [1082, 40] on button "button" at bounding box center [1082, 43] width 23 height 23
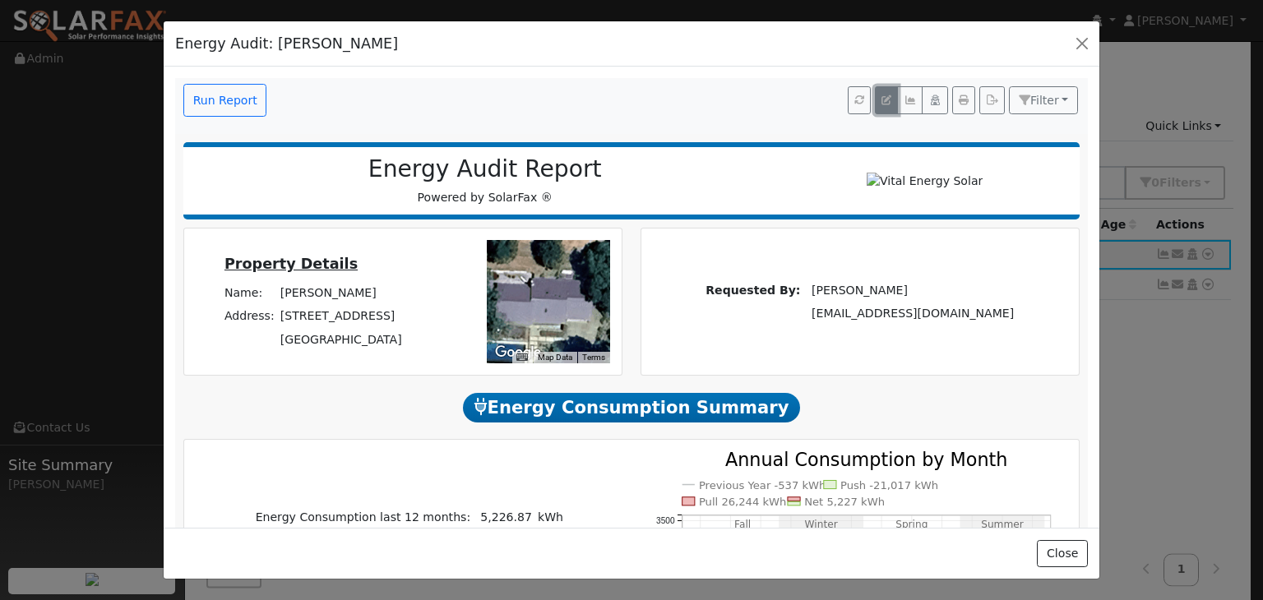
click at [875, 100] on button "button" at bounding box center [886, 100] width 23 height 28
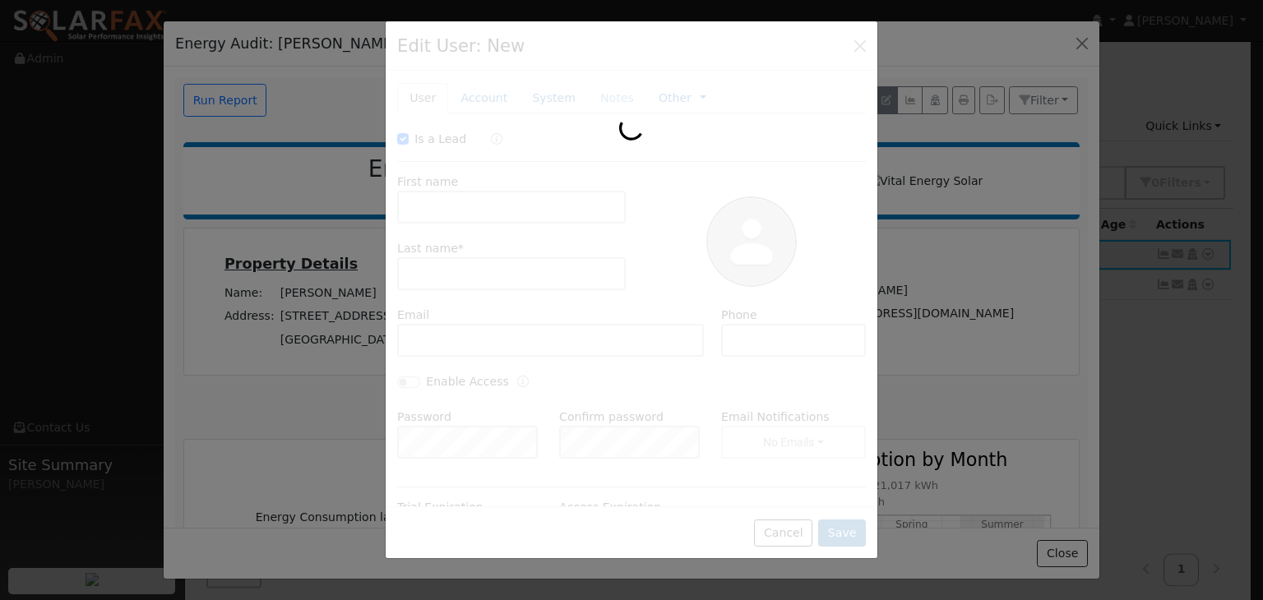
type input "10/14/2025"
checkbox input "true"
type input "Robert"
type input "Youngjohns"
type input "robert.youngjofhns@gmail.com"
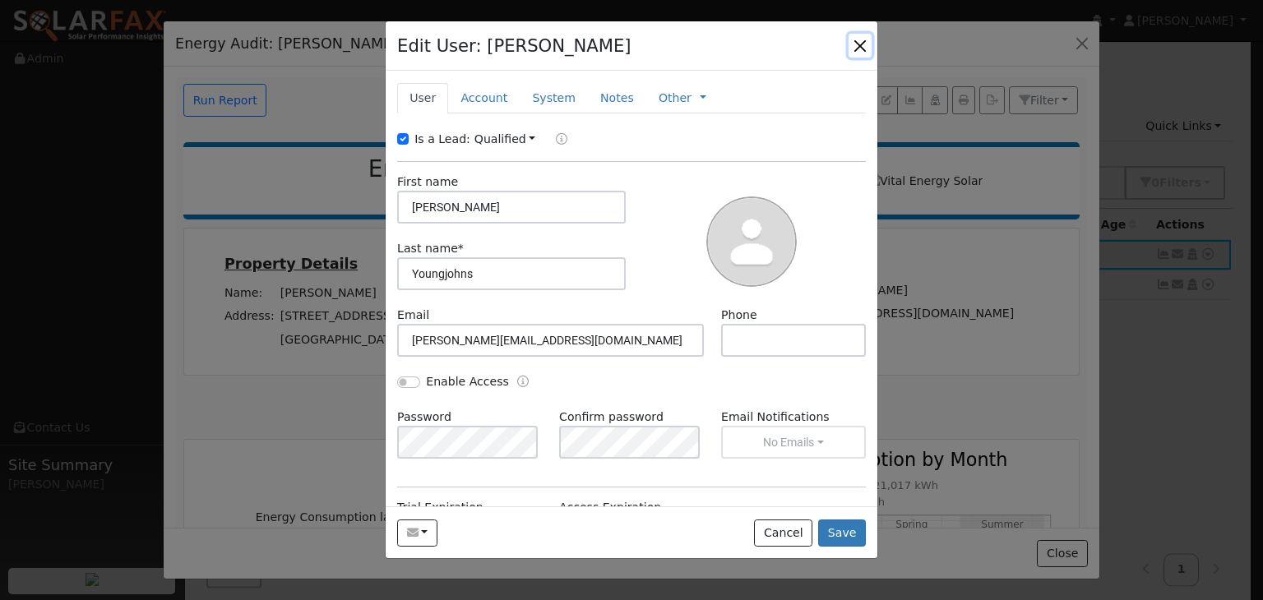
click at [857, 48] on button "button" at bounding box center [860, 45] width 23 height 23
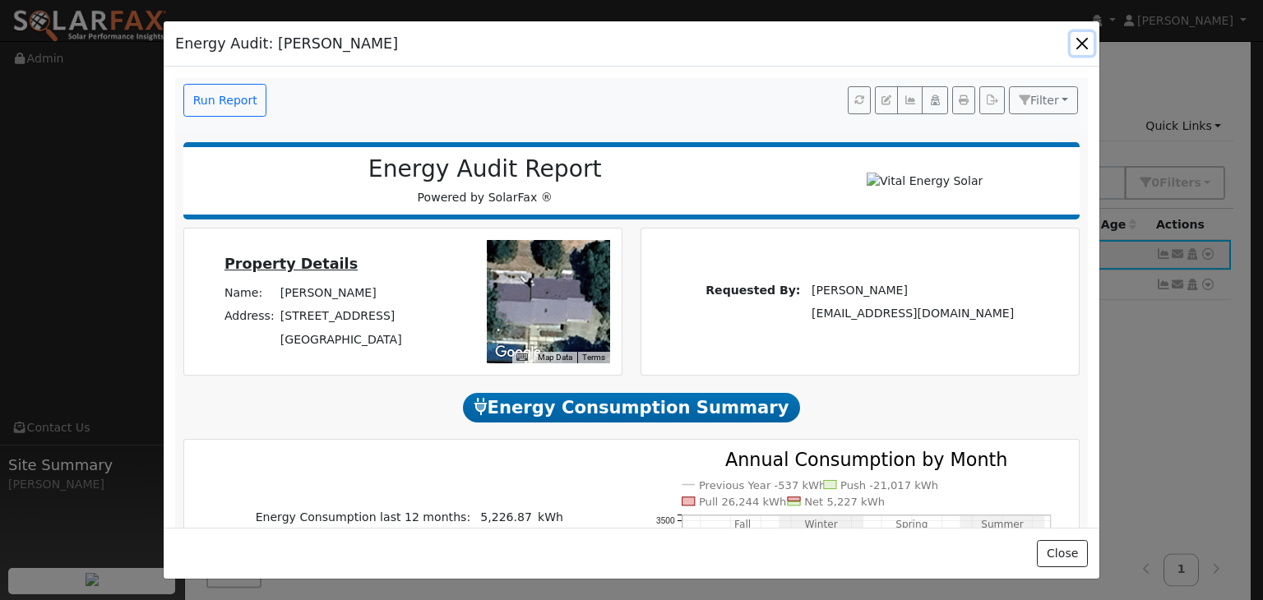
click at [1086, 40] on button "button" at bounding box center [1082, 43] width 23 height 23
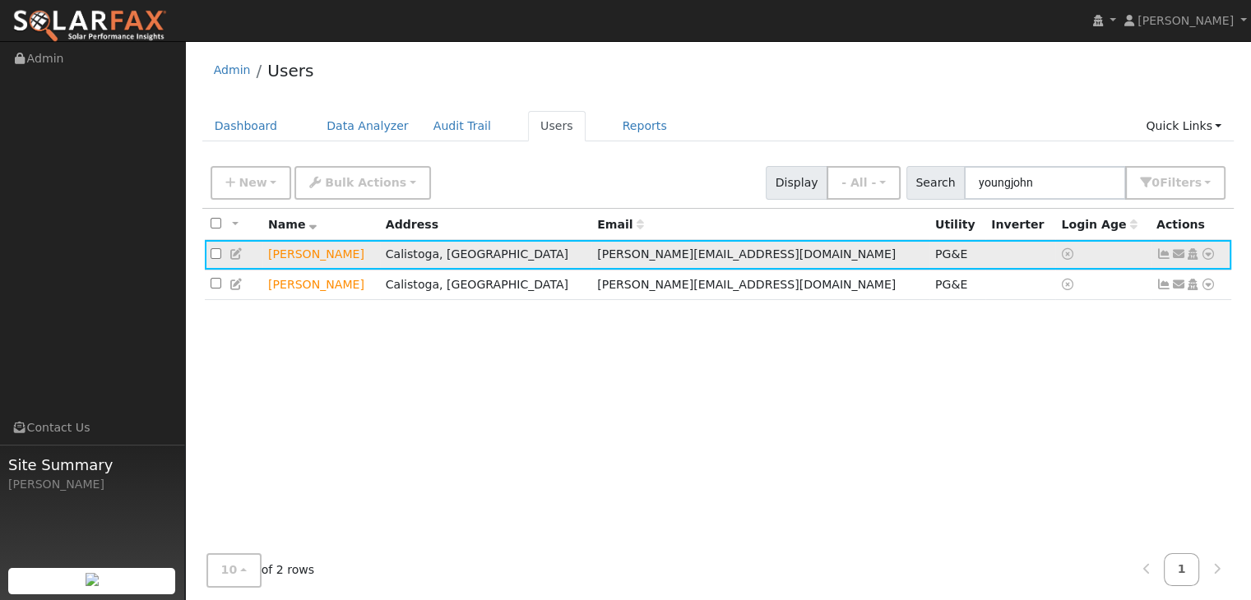
click at [1202, 250] on icon at bounding box center [1208, 254] width 15 height 12
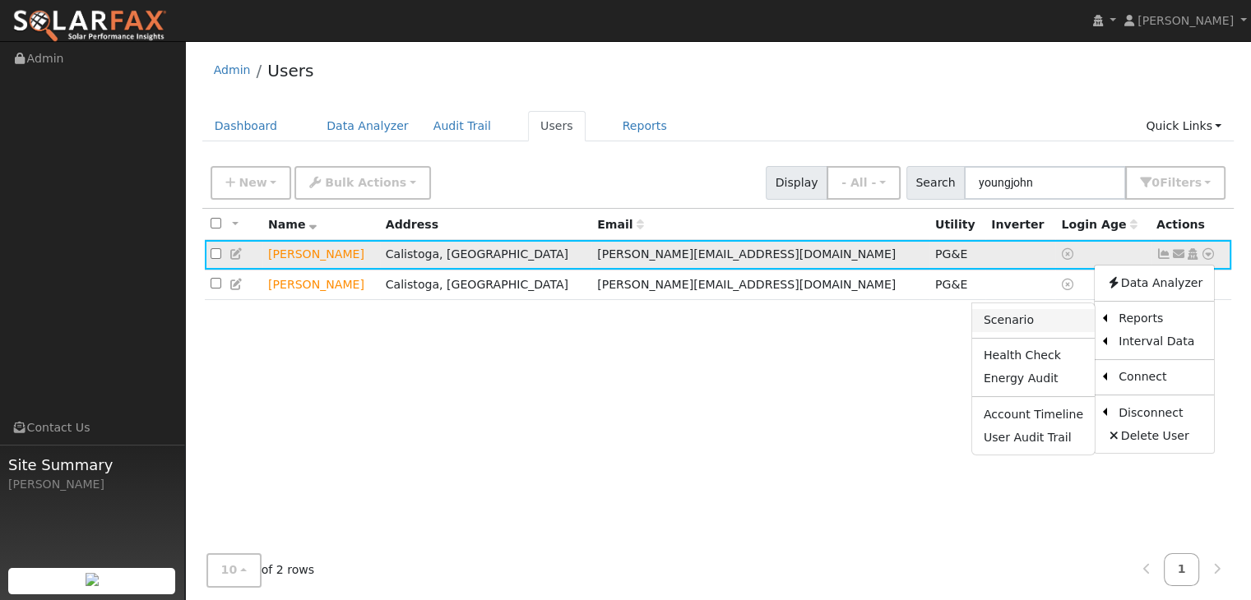
click at [1036, 317] on link "Scenario" at bounding box center [1033, 320] width 123 height 23
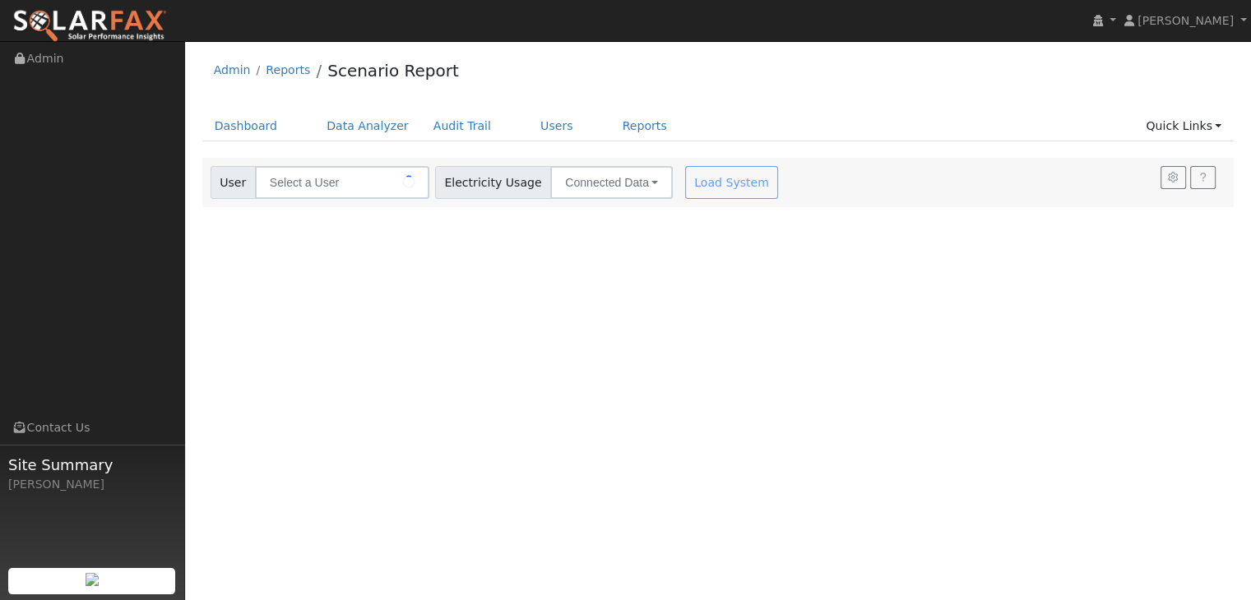
type input "[PERSON_NAME]"
